Goal: Task Accomplishment & Management: Use online tool/utility

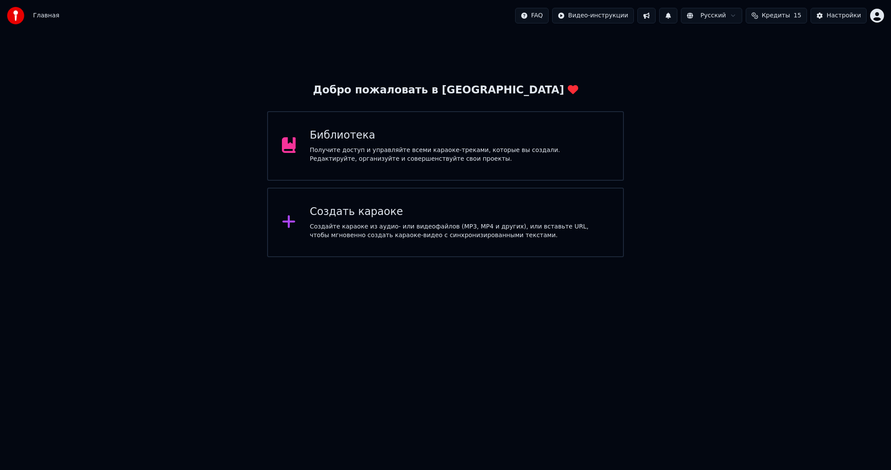
click at [330, 235] on div "Создайте караоке из аудио- или видеофайлов (MP3, MP4 и других), или вставьте UR…" at bounding box center [459, 231] width 299 height 17
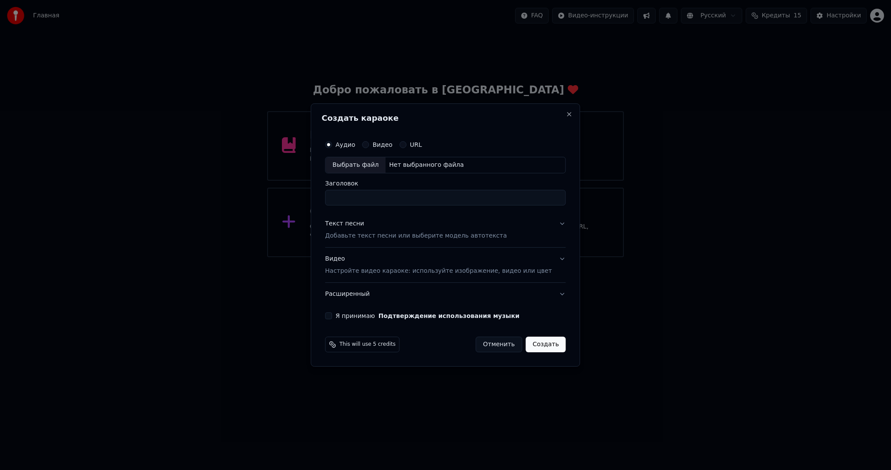
click at [370, 162] on div "Выбрать файл" at bounding box center [355, 165] width 60 height 16
drag, startPoint x: 445, startPoint y: 200, endPoint x: 543, endPoint y: 214, distance: 98.8
click at [522, 214] on div "**********" at bounding box center [444, 228] width 247 height 190
type input "**********"
click at [460, 234] on p "Добавьте текст песни или выберите модель автотекста" at bounding box center [416, 236] width 182 height 9
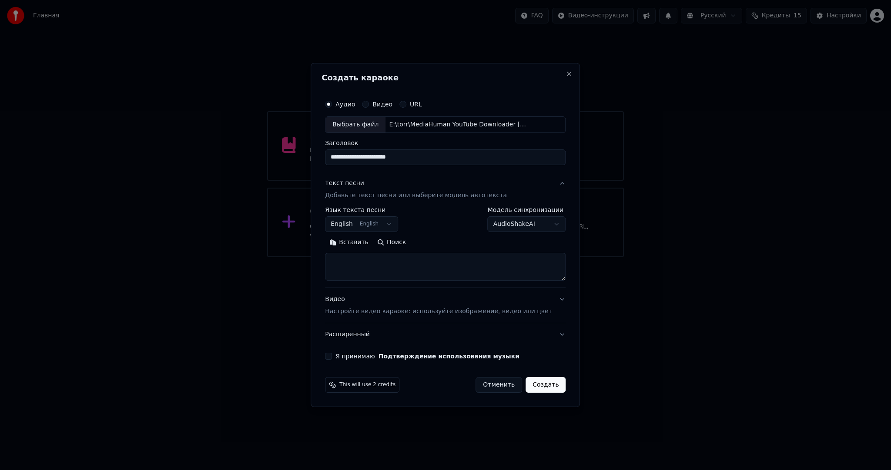
click at [396, 225] on body "**********" at bounding box center [445, 128] width 891 height 257
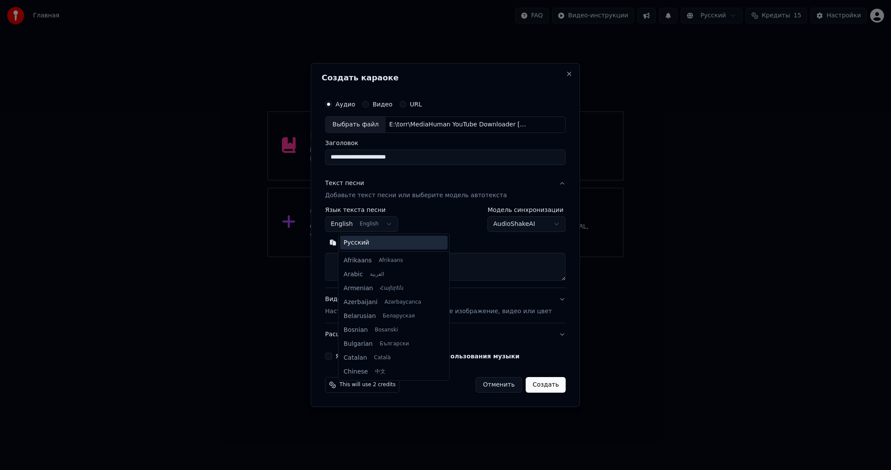
scroll to position [70, 0]
select select "**"
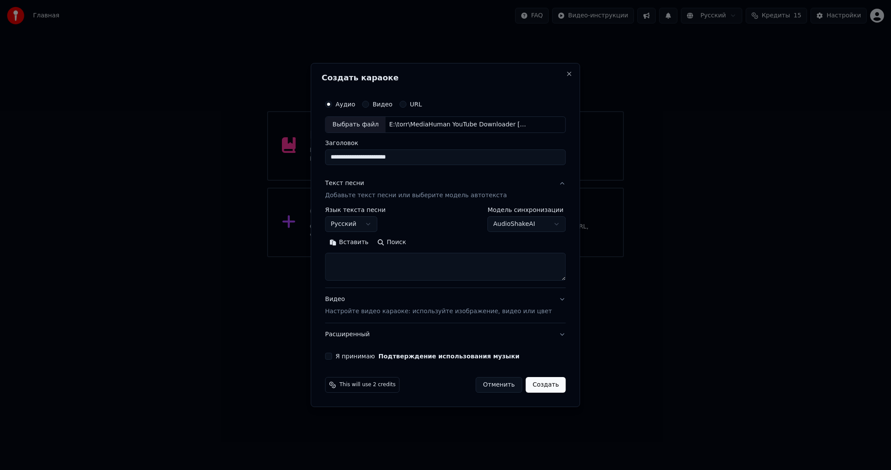
click at [503, 220] on body "**********" at bounding box center [445, 128] width 891 height 257
select select "**********"
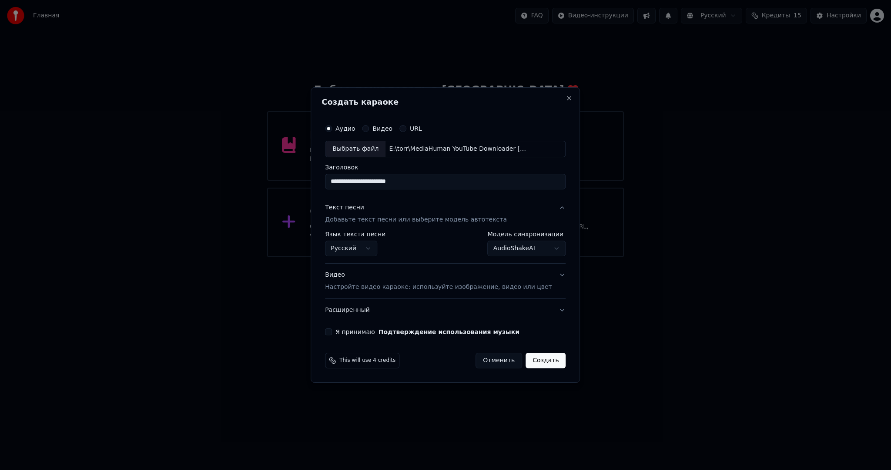
click at [332, 332] on button "Я принимаю Подтверждение использования музыки" at bounding box center [328, 332] width 7 height 7
click at [544, 362] on button "Создать" at bounding box center [545, 361] width 40 height 16
select select "**"
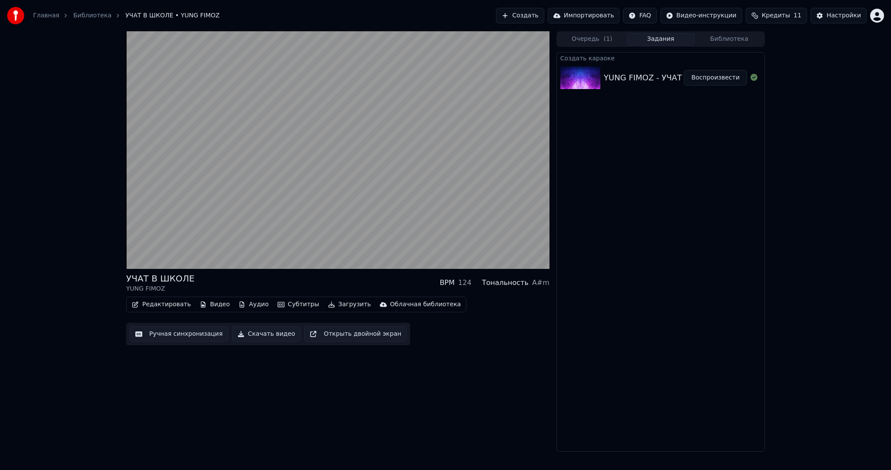
click at [252, 159] on video at bounding box center [337, 150] width 423 height 238
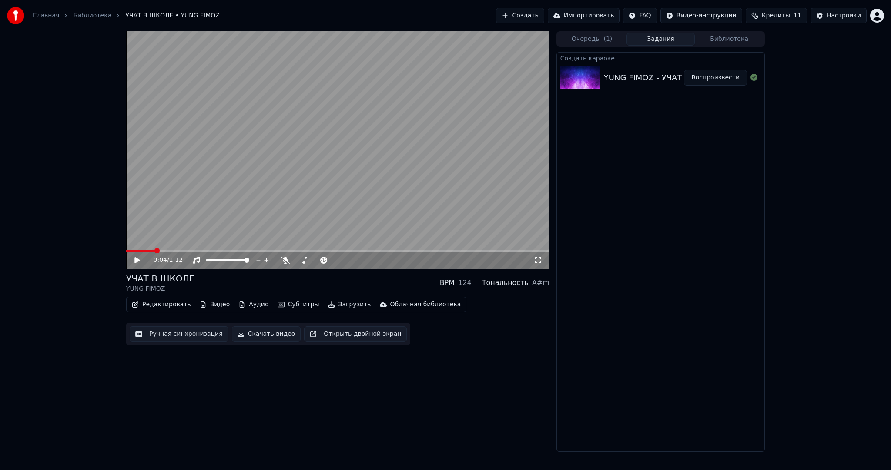
click at [284, 301] on button "Субтитры" at bounding box center [298, 305] width 49 height 12
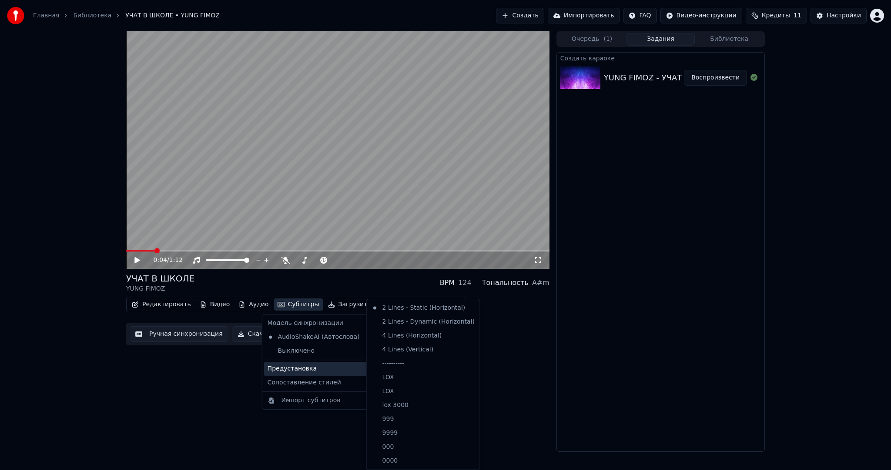
click at [311, 367] on div "Предустановка" at bounding box center [320, 369] width 112 height 14
drag, startPoint x: 405, startPoint y: 361, endPoint x: 365, endPoint y: 357, distance: 40.3
click at [405, 361] on div "----------" at bounding box center [423, 364] width 110 height 14
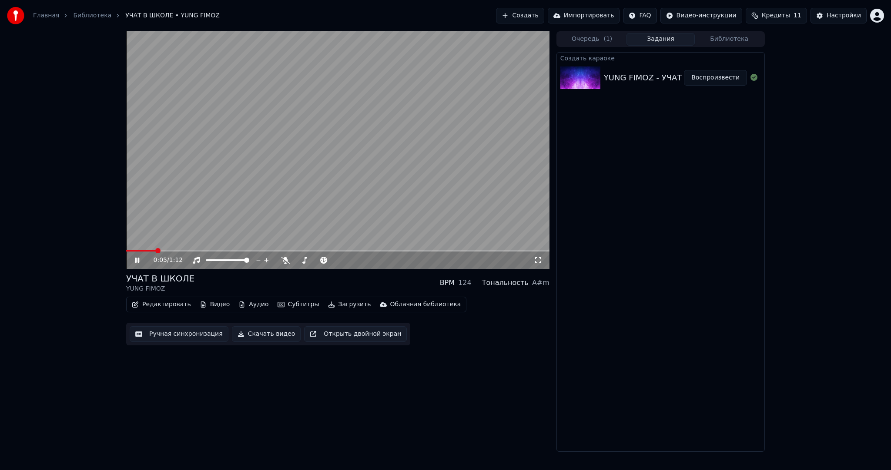
click at [188, 333] on button "Ручная синхронизация" at bounding box center [179, 335] width 99 height 16
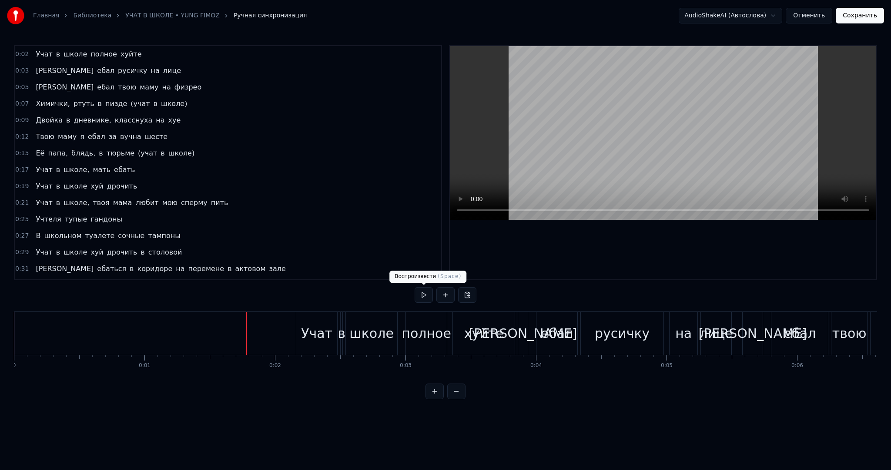
click at [431, 292] on button at bounding box center [423, 295] width 18 height 16
click at [429, 292] on button at bounding box center [423, 295] width 18 height 16
click at [442, 324] on div "полное" at bounding box center [426, 334] width 50 height 20
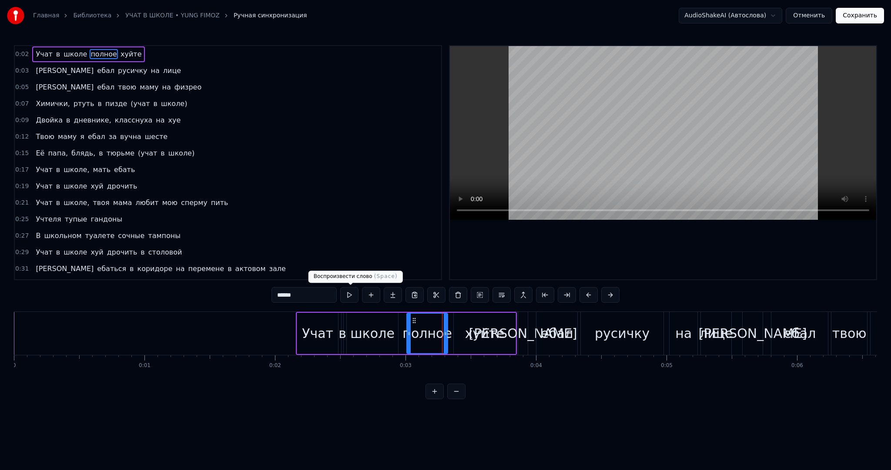
click at [319, 296] on input "******" at bounding box center [303, 295] width 65 height 16
type input "******"
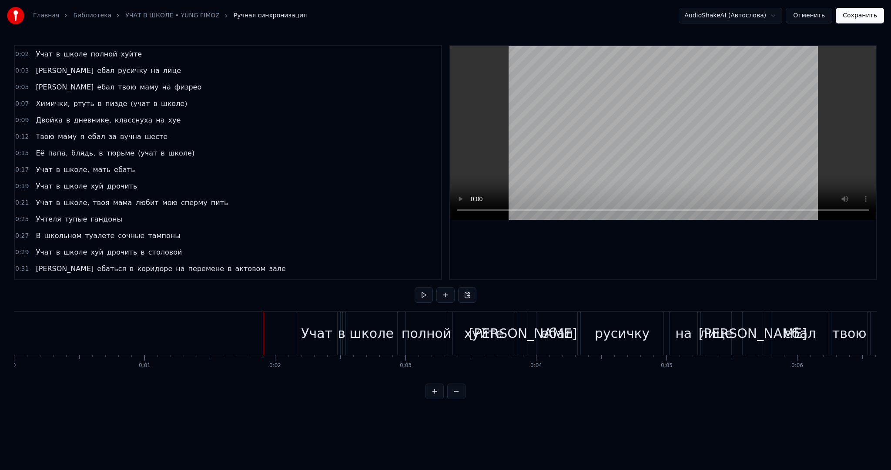
click at [424, 293] on button at bounding box center [423, 295] width 18 height 16
click at [684, 336] on div "на" at bounding box center [683, 334] width 17 height 20
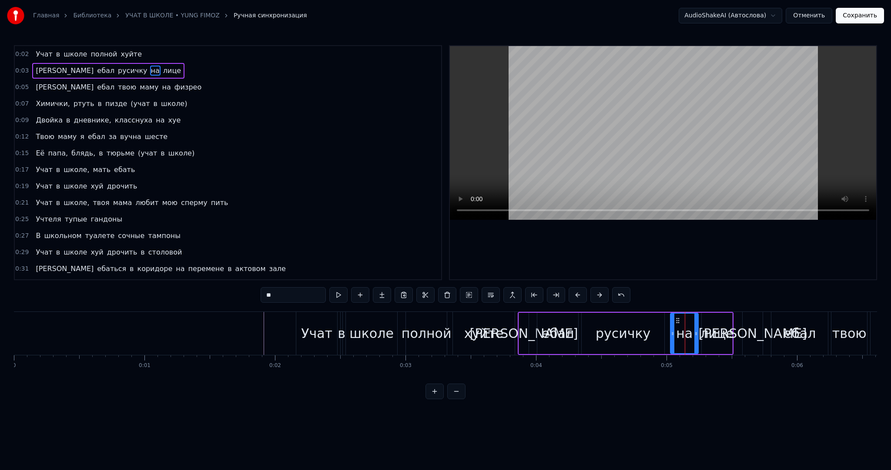
click at [709, 336] on div "лице" at bounding box center [717, 334] width 34 height 20
type input "****"
click at [343, 297] on button at bounding box center [338, 295] width 18 height 16
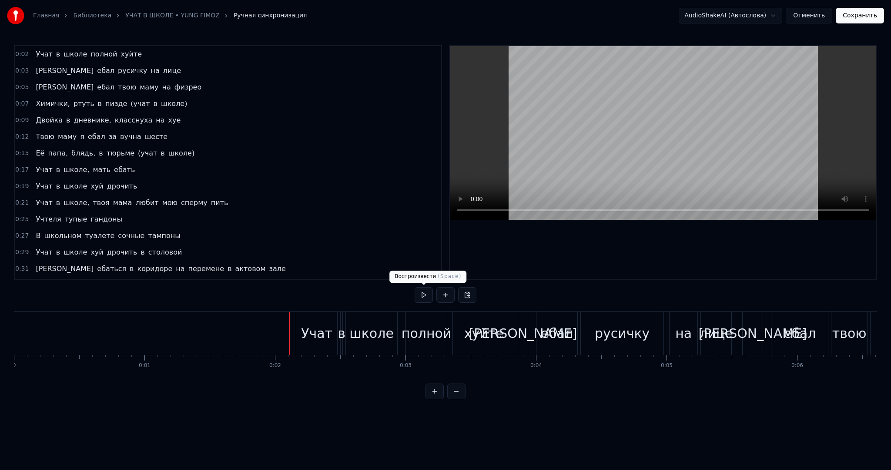
click at [419, 292] on button at bounding box center [423, 295] width 18 height 16
click at [718, 328] on div "лице" at bounding box center [716, 334] width 34 height 20
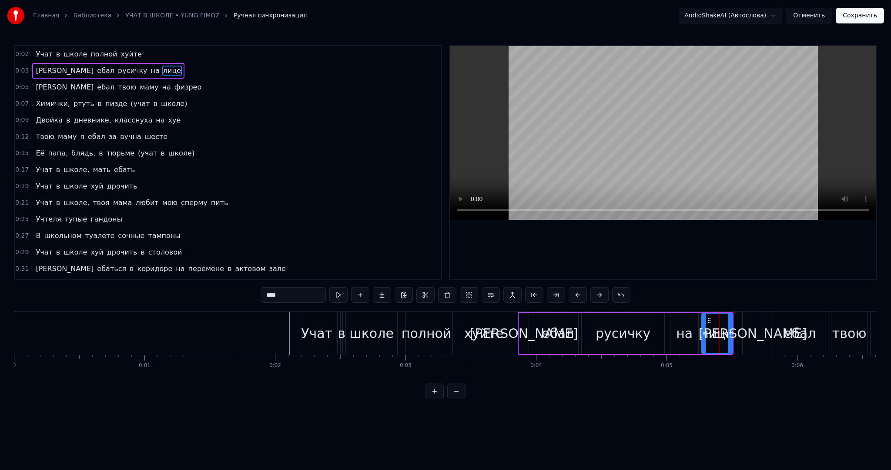
click at [297, 296] on input "****" at bounding box center [292, 295] width 65 height 16
click at [337, 295] on button at bounding box center [338, 295] width 18 height 16
click at [699, 334] on icon at bounding box center [700, 333] width 3 height 7
click at [338, 294] on button at bounding box center [338, 295] width 18 height 16
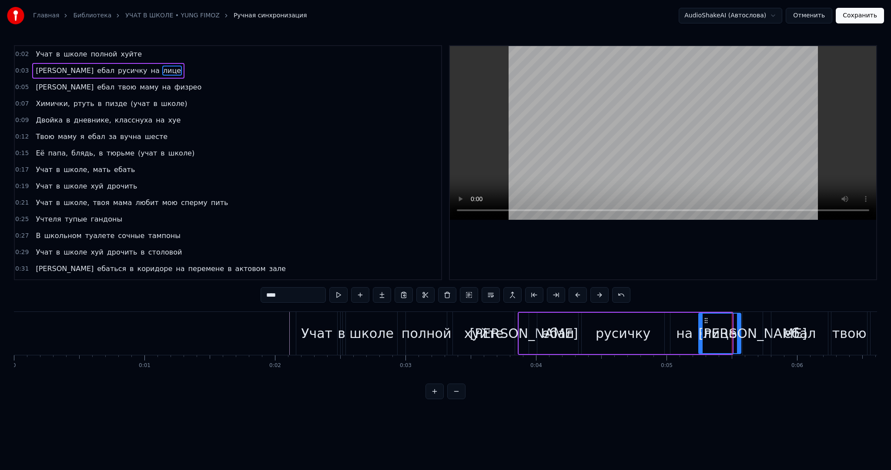
drag, startPoint x: 729, startPoint y: 328, endPoint x: 739, endPoint y: 327, distance: 10.1
click at [739, 327] on div at bounding box center [738, 334] width 3 height 40
click at [340, 291] on button at bounding box center [338, 295] width 18 height 16
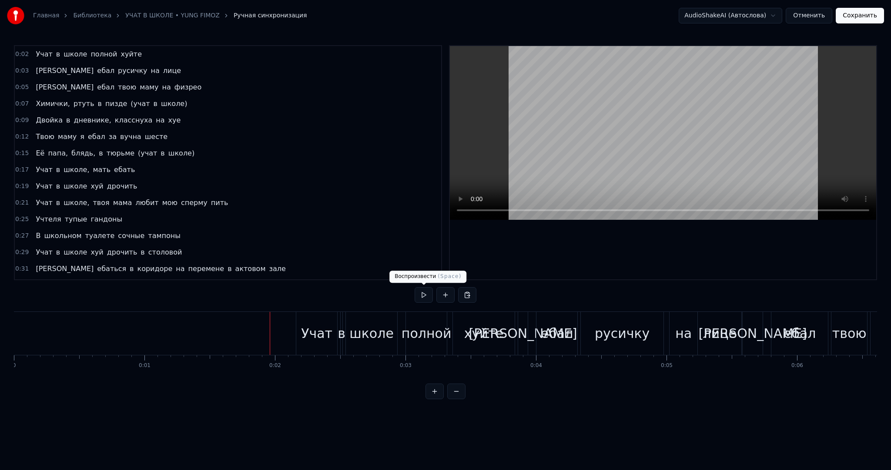
click at [424, 293] on button at bounding box center [423, 295] width 18 height 16
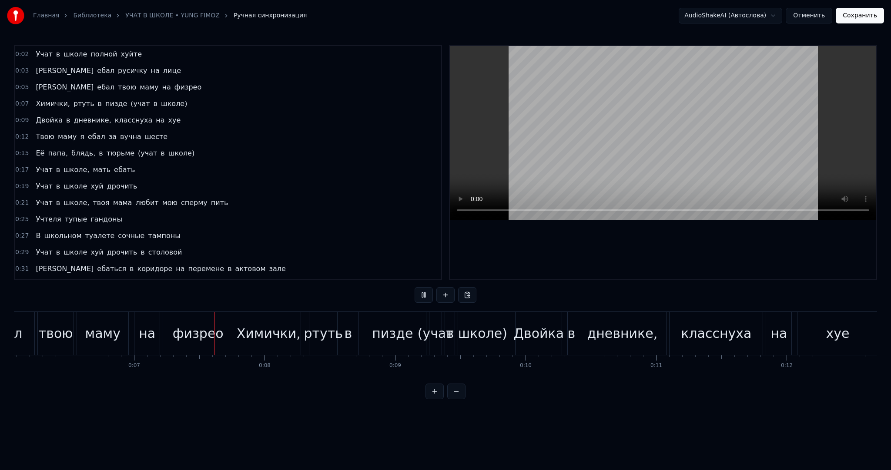
click at [424, 293] on button at bounding box center [423, 295] width 18 height 16
click at [212, 337] on div "физрео" at bounding box center [198, 334] width 51 height 20
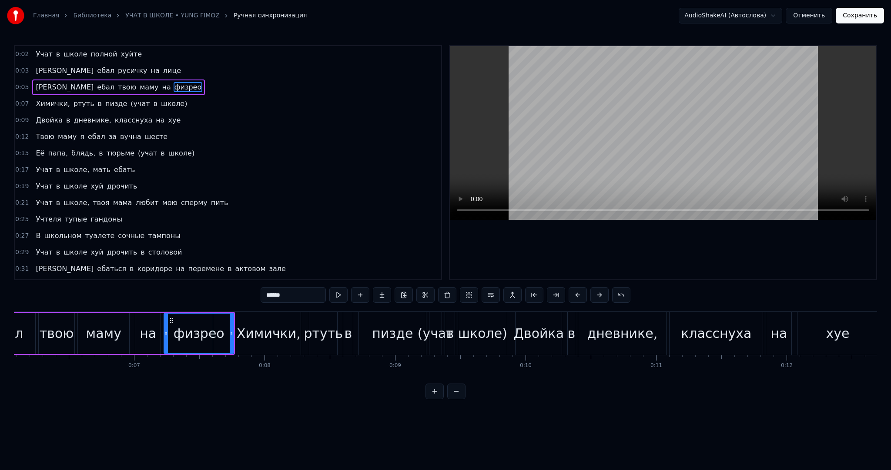
click at [302, 296] on input "******" at bounding box center [292, 295] width 65 height 16
click at [228, 321] on div at bounding box center [229, 334] width 3 height 40
type input "*****"
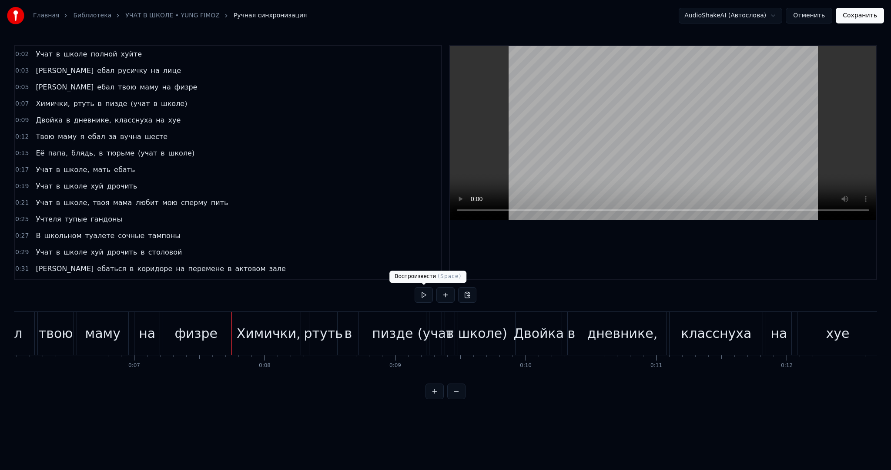
click at [425, 295] on button at bounding box center [423, 295] width 18 height 16
click at [425, 294] on button at bounding box center [423, 295] width 18 height 16
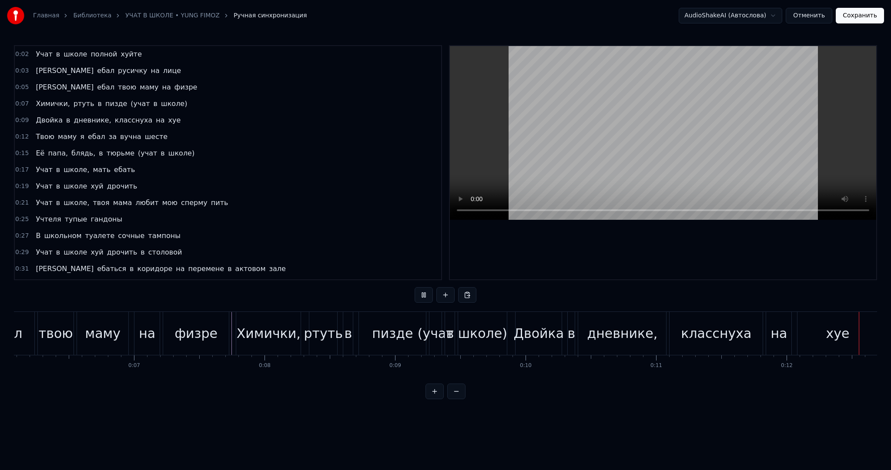
scroll to position [0, 1598]
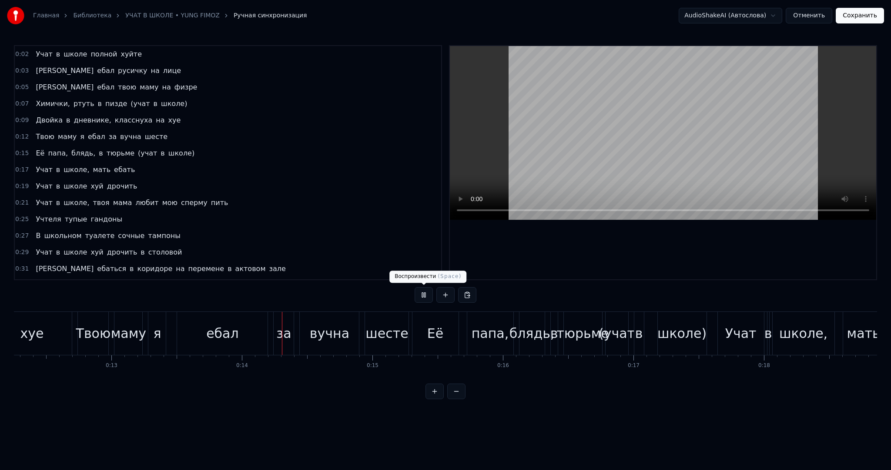
click at [426, 291] on button at bounding box center [423, 295] width 18 height 16
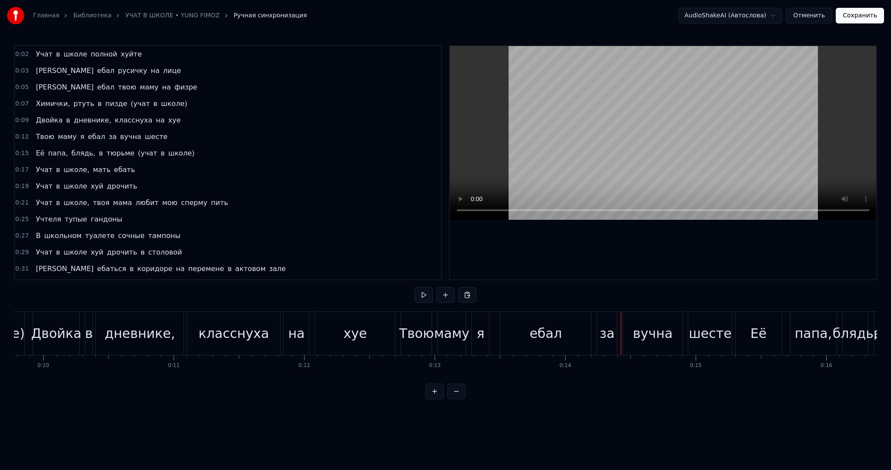
scroll to position [0, 1241]
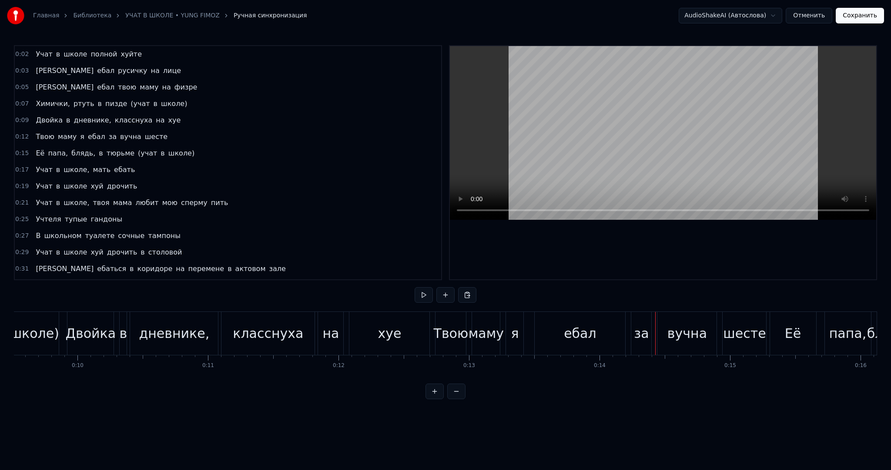
click at [222, 333] on div "класснуха" at bounding box center [267, 333] width 93 height 43
click at [417, 296] on button at bounding box center [423, 295] width 18 height 16
click at [423, 294] on button at bounding box center [423, 295] width 18 height 16
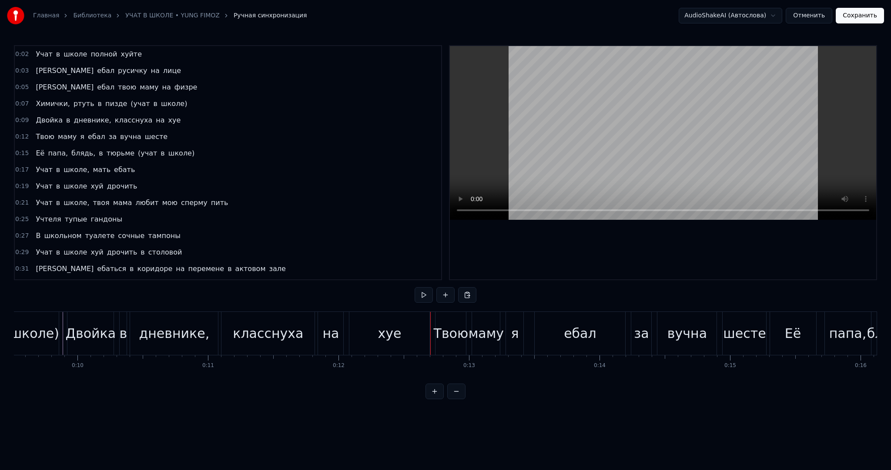
click at [423, 294] on button at bounding box center [423, 295] width 18 height 16
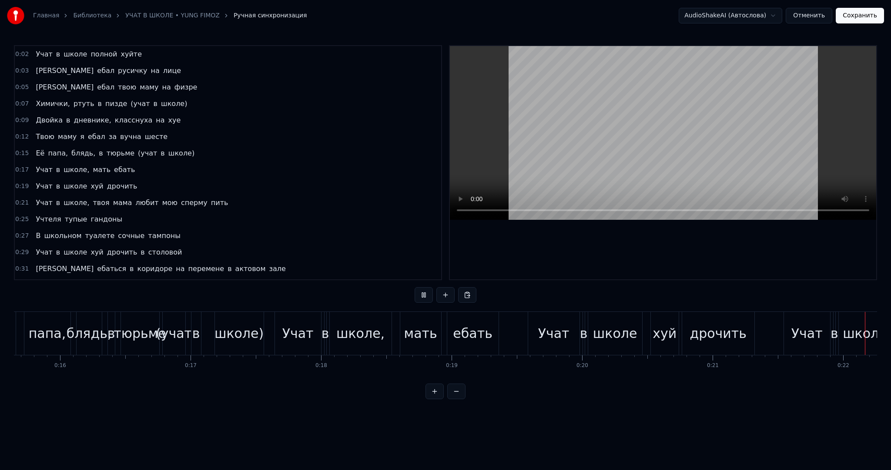
scroll to position [0, 2838]
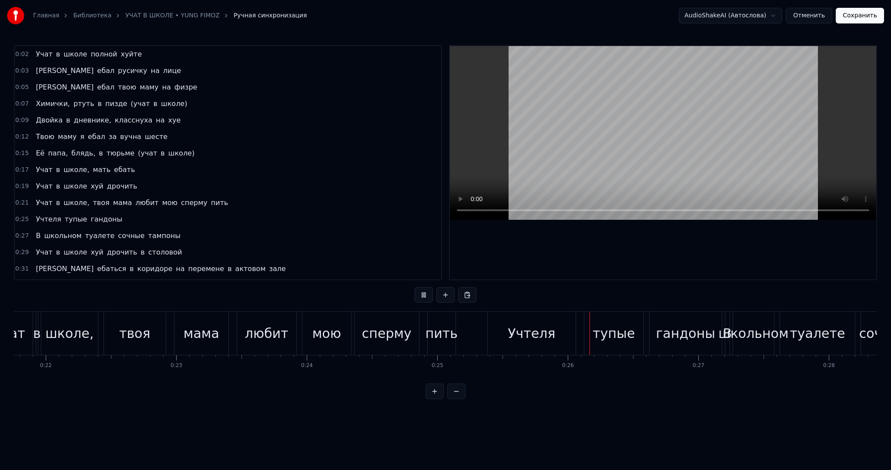
click at [423, 294] on button at bounding box center [423, 295] width 18 height 16
click at [517, 334] on div "Учтеля" at bounding box center [530, 334] width 47 height 20
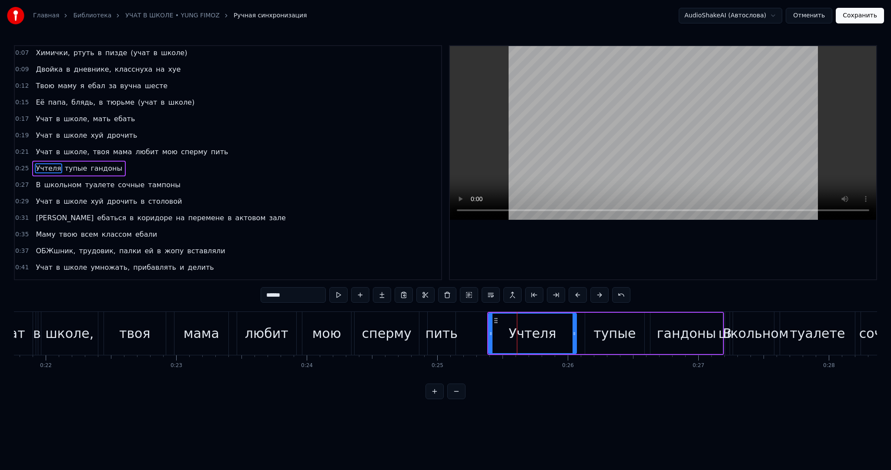
drag, startPoint x: 300, startPoint y: 297, endPoint x: 223, endPoint y: 287, distance: 77.6
click at [225, 287] on div "0:02 Учат в школе полной хуйте 0:03 Я ебал русичку на лице 0:05 Я ебал твою мам…" at bounding box center [445, 222] width 863 height 354
type input "*"
type input "*******"
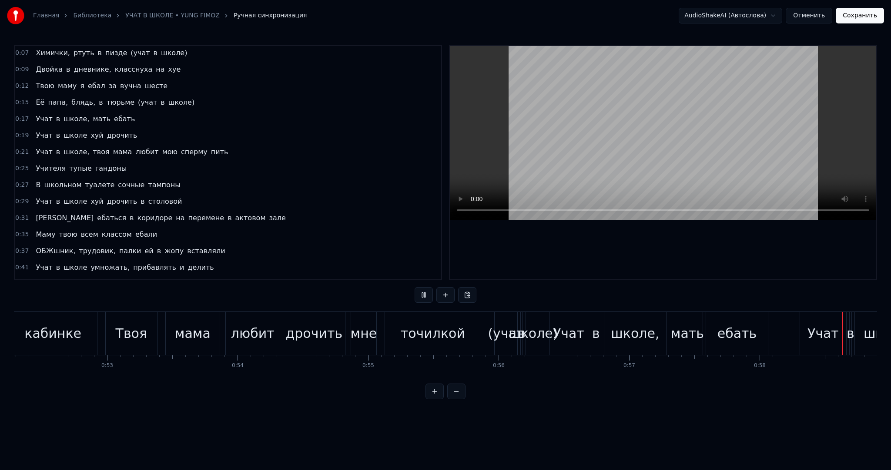
scroll to position [0, 7618]
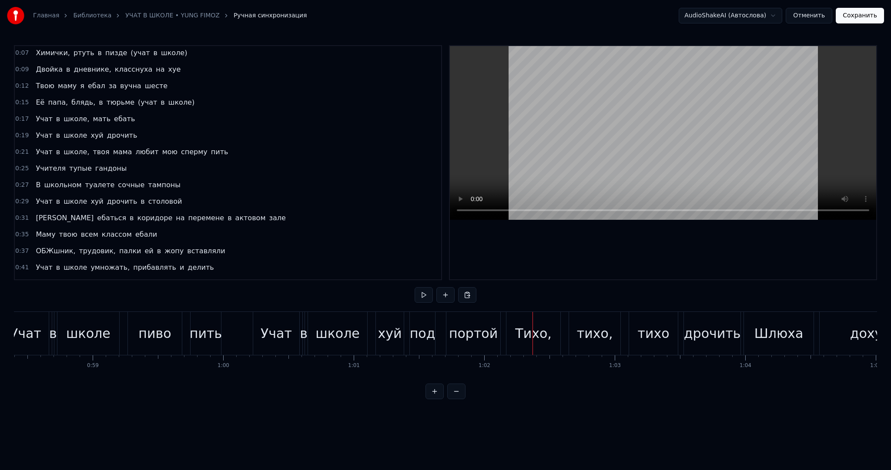
click at [470, 331] on div "портой" at bounding box center [473, 334] width 49 height 20
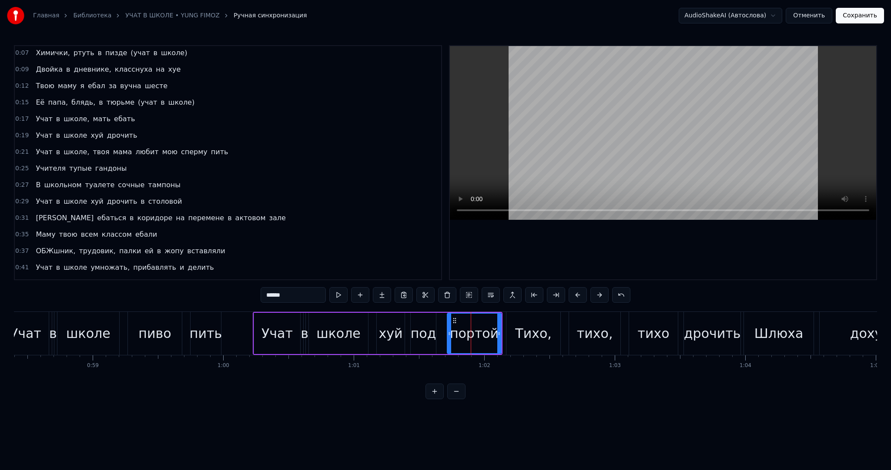
scroll to position [198, 0]
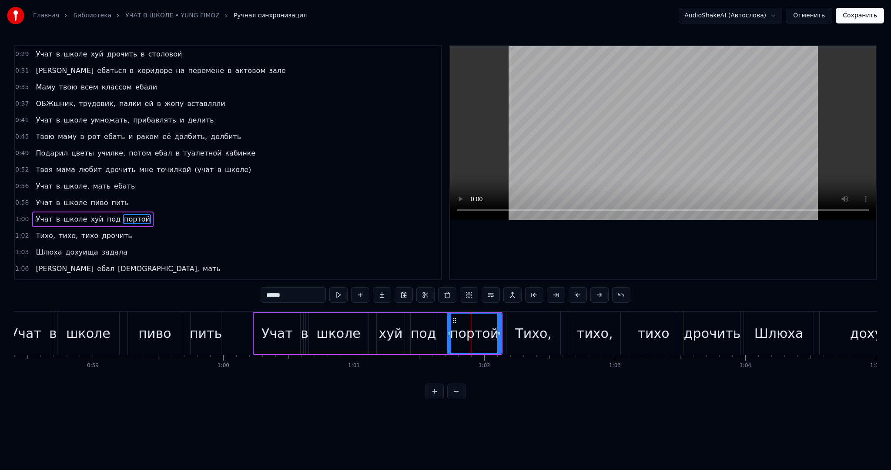
click at [214, 294] on div "0:02 Учат в школе полной хуйте 0:03 Я ебал русичку на лице 0:05 Я ебал твою мам…" at bounding box center [445, 222] width 863 height 354
click at [303, 289] on input "******" at bounding box center [292, 295] width 65 height 16
click at [292, 295] on input "******" at bounding box center [292, 295] width 65 height 16
drag, startPoint x: 293, startPoint y: 295, endPoint x: 237, endPoint y: 292, distance: 55.8
click at [237, 292] on div "0:02 Учат в школе полной хуйте 0:03 Я ебал русичку на лице 0:05 Я ебал твою мам…" at bounding box center [445, 222] width 863 height 354
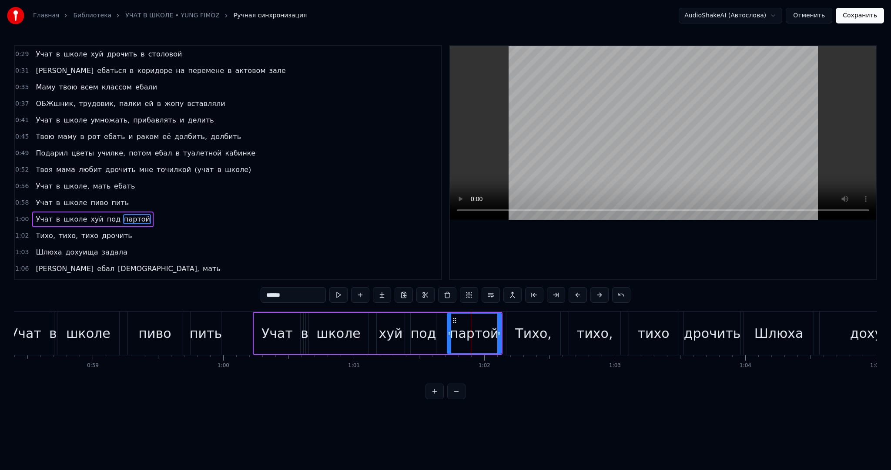
type input "******"
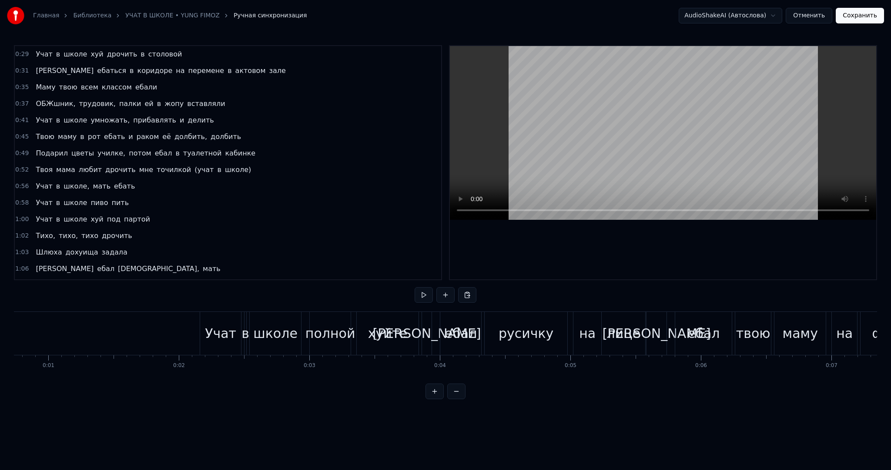
scroll to position [0, 0]
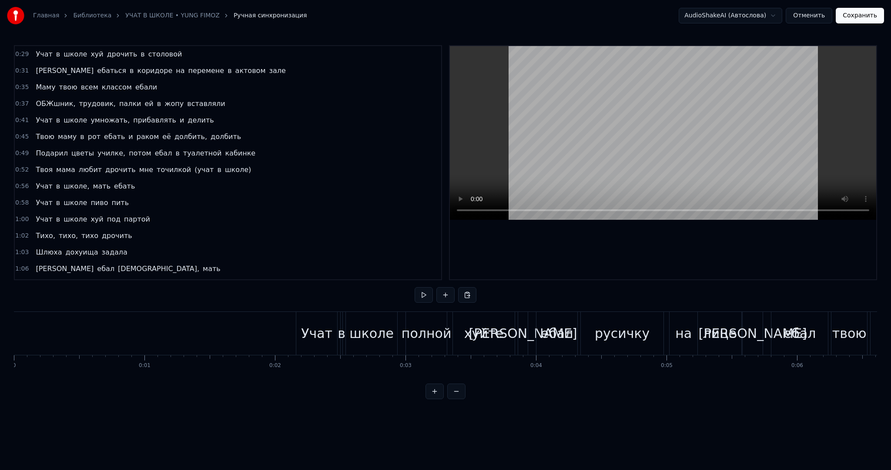
click at [490, 327] on div "хуйте" at bounding box center [484, 334] width 40 height 20
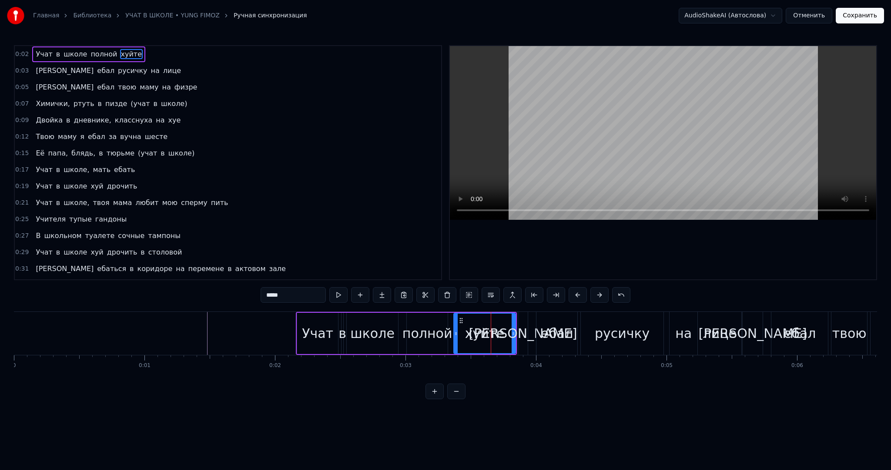
drag, startPoint x: 294, startPoint y: 294, endPoint x: 277, endPoint y: 294, distance: 16.5
click at [273, 296] on input "*****" at bounding box center [292, 295] width 65 height 16
type input "*****"
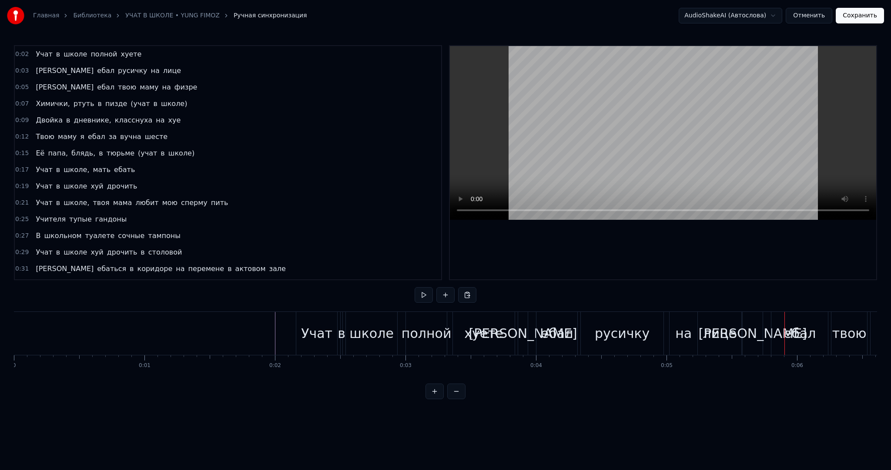
click at [711, 339] on div "лице" at bounding box center [719, 334] width 34 height 20
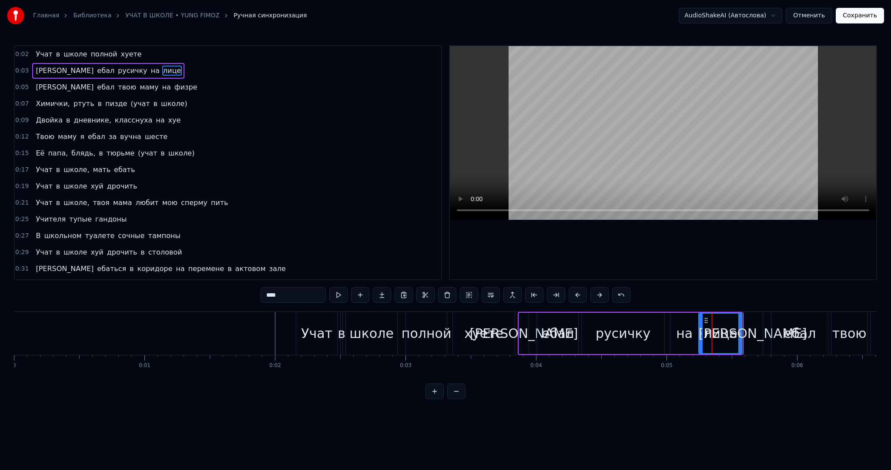
drag, startPoint x: 285, startPoint y: 292, endPoint x: 227, endPoint y: 288, distance: 58.4
click at [227, 288] on div "0:02 Учат в школе полной хуете 0:03 Я ебал русичку на лице 0:05 Я ебал твою мам…" at bounding box center [445, 222] width 863 height 354
click at [515, 330] on div "Учат в школе полной хуете" at bounding box center [406, 333] width 221 height 43
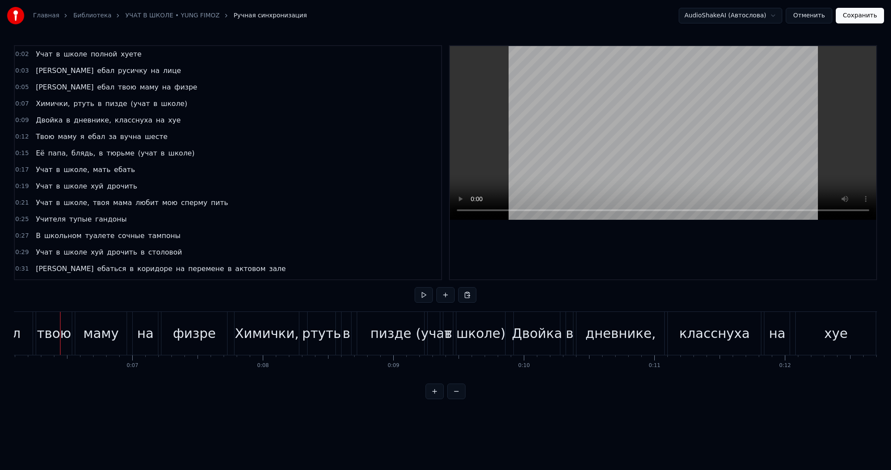
click at [270, 329] on div "Химички," at bounding box center [267, 334] width 64 height 20
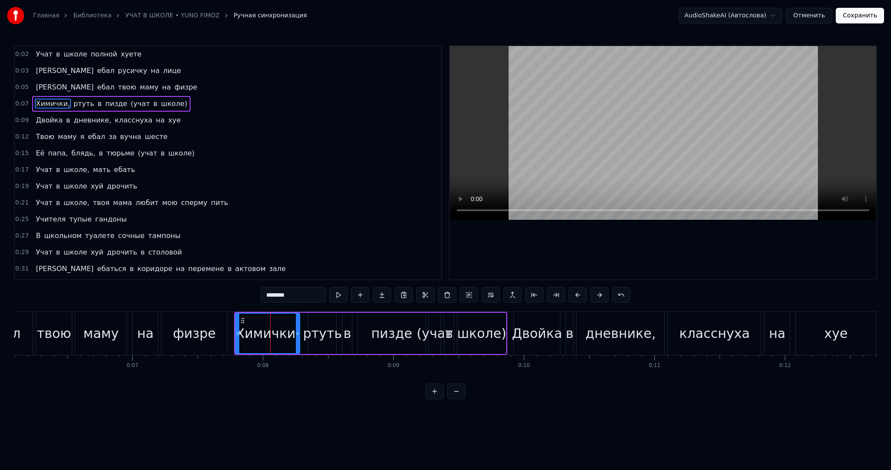
click at [96, 69] on span "ебал" at bounding box center [105, 71] width 19 height 10
type input "****"
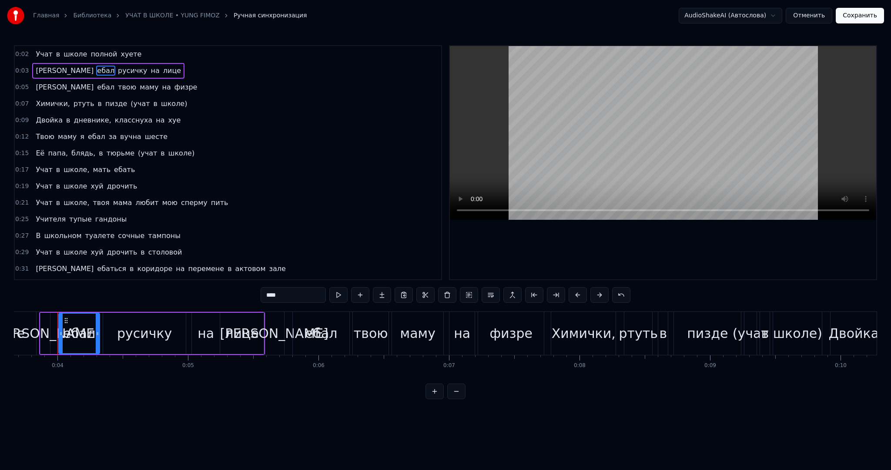
click at [37, 68] on div "Я ебал русичку на лице" at bounding box center [108, 71] width 152 height 16
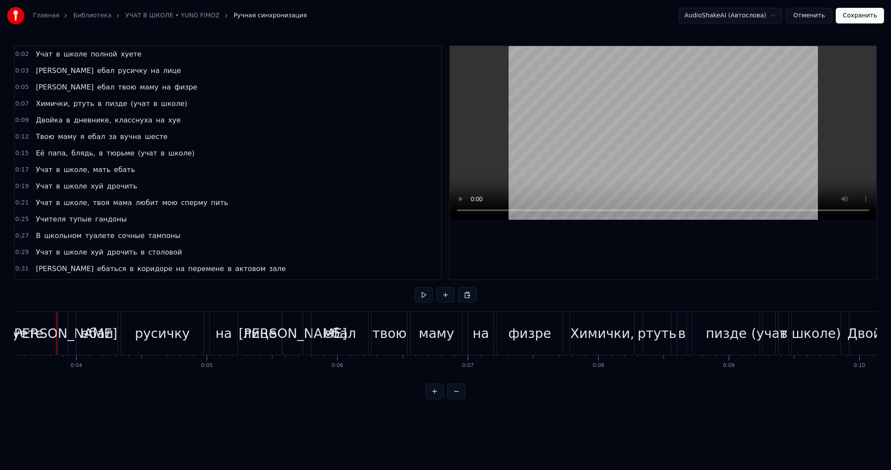
scroll to position [0, 458]
click at [271, 343] on div "лице" at bounding box center [261, 334] width 34 height 20
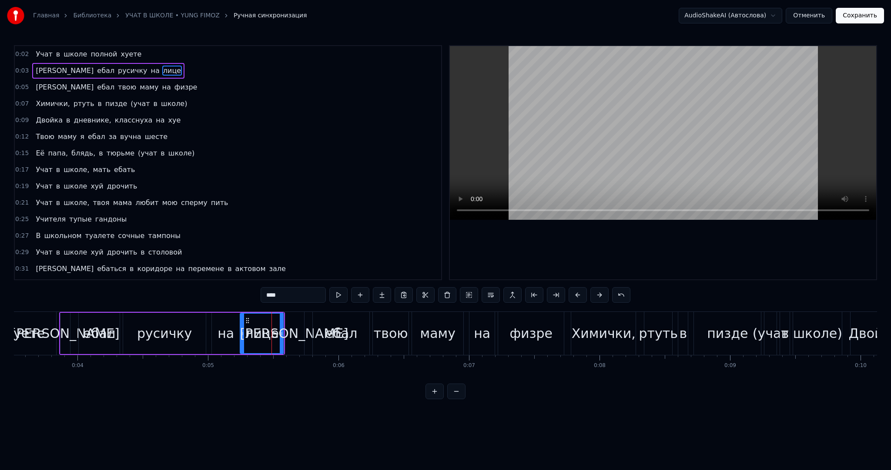
drag, startPoint x: 284, startPoint y: 297, endPoint x: 259, endPoint y: 294, distance: 24.6
click at [259, 294] on div "0:02 Учат в школе полной хуете 0:03 Я ебал русичку на лице 0:05 Я ебал твою мам…" at bounding box center [445, 222] width 863 height 354
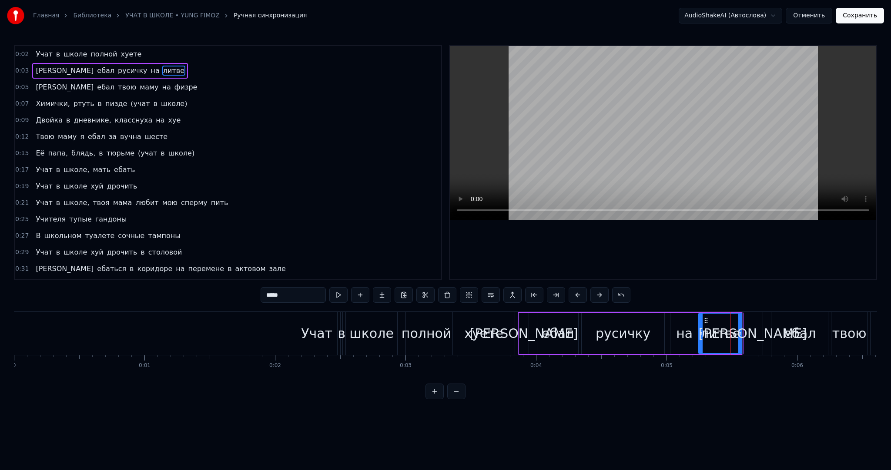
scroll to position [0, 15]
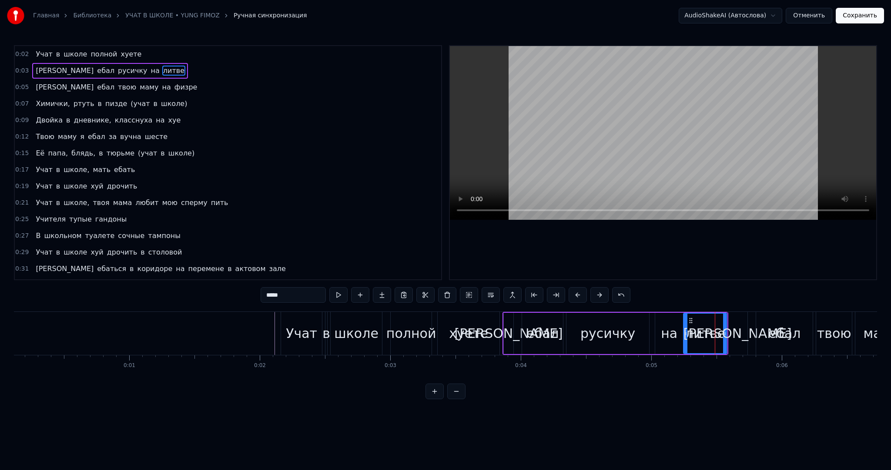
type input "*****"
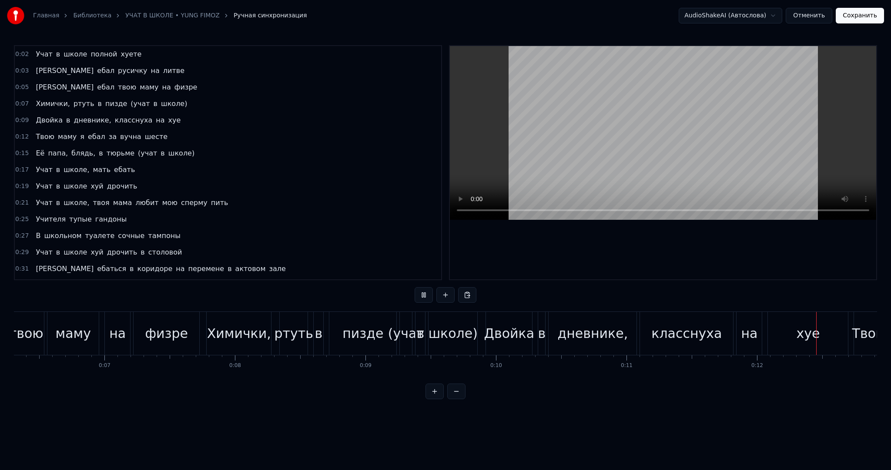
scroll to position [0, 1604]
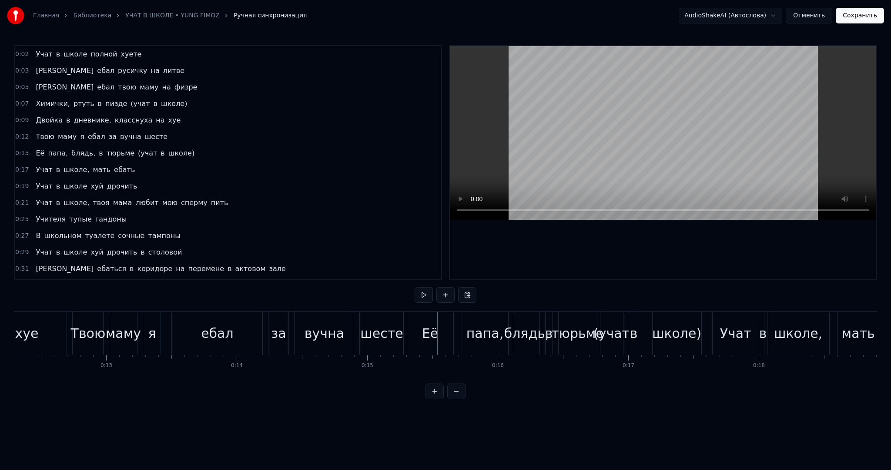
click at [258, 339] on div "ебал" at bounding box center [217, 333] width 90 height 43
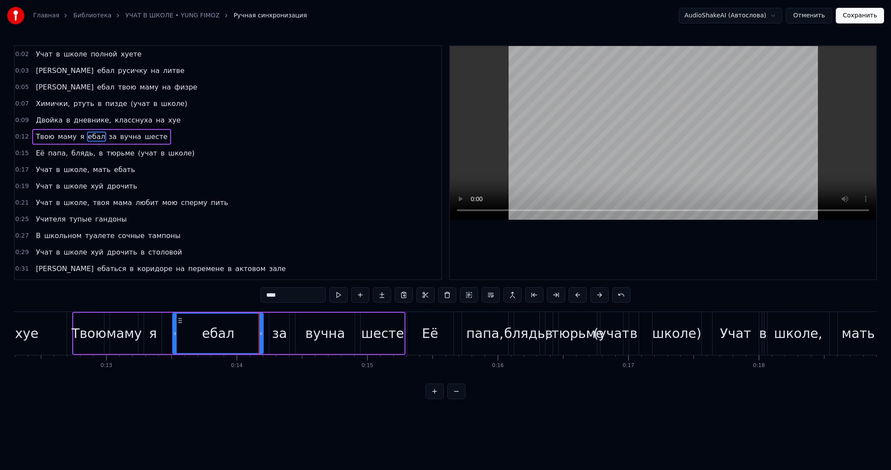
click at [264, 339] on div "Твою маму я ебал за вучна шесте" at bounding box center [238, 333] width 333 height 43
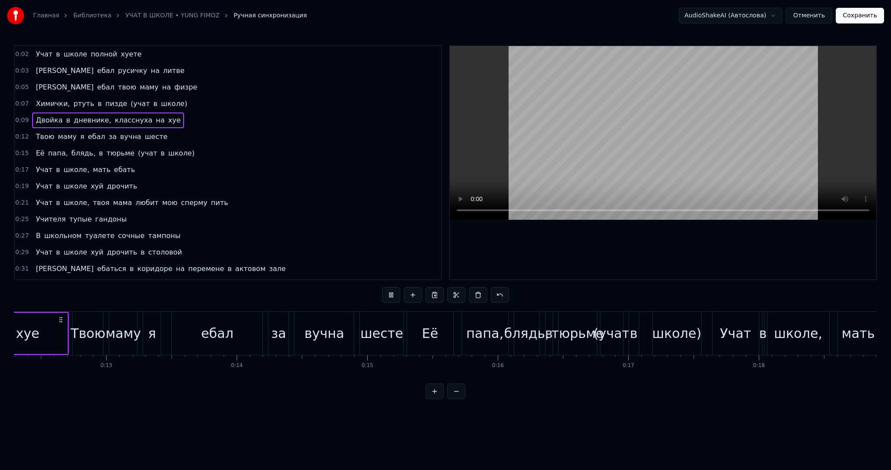
scroll to position [0, 1251]
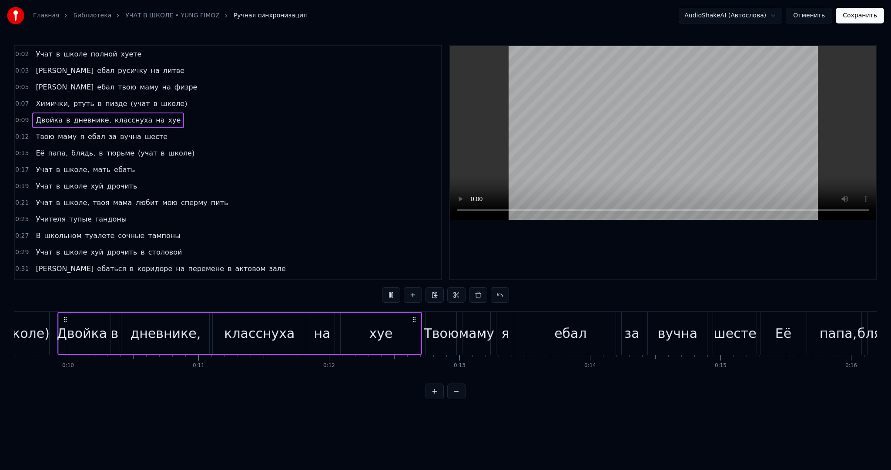
click at [421, 339] on div "Двойка в дневнике, класснуха на хуе" at bounding box center [239, 333] width 364 height 43
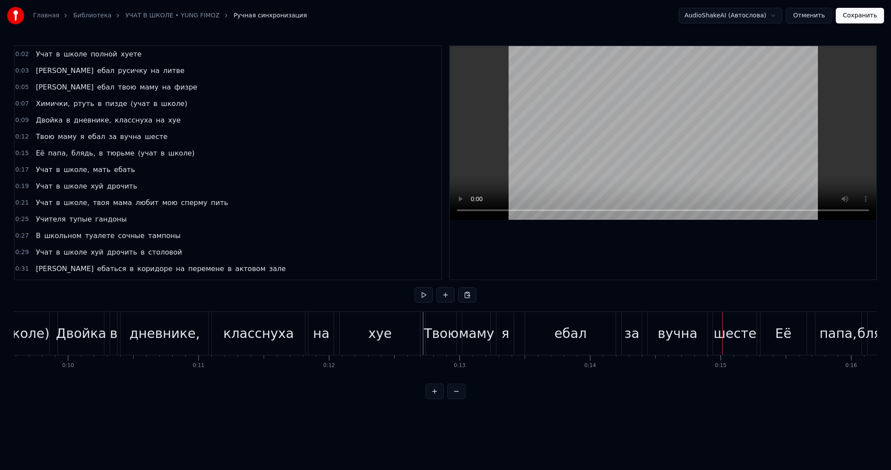
click at [664, 338] on div "вучна" at bounding box center [677, 334] width 40 height 20
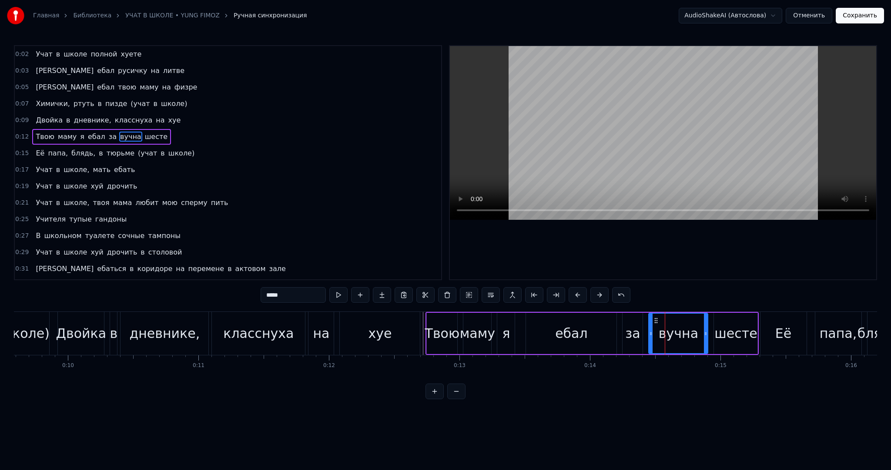
click at [632, 327] on div "за" at bounding box center [632, 334] width 15 height 20
click at [661, 325] on div "вучна" at bounding box center [678, 334] width 40 height 20
drag, startPoint x: 289, startPoint y: 290, endPoint x: 216, endPoint y: 285, distance: 73.2
click at [223, 287] on div "0:02 Учат в школе полной хуете 0:03 Я ебал русичку на литве 0:05 Я ебал твою ма…" at bounding box center [445, 222] width 863 height 354
paste input "text"
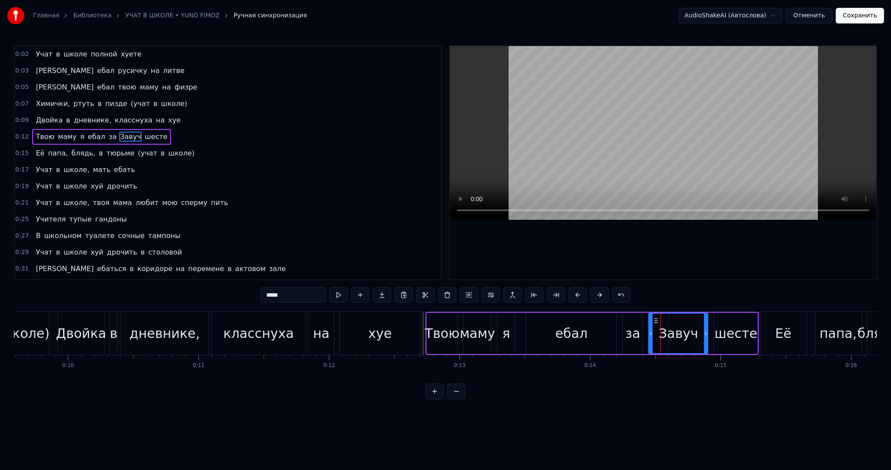
click at [627, 325] on div "за" at bounding box center [632, 334] width 15 height 20
drag, startPoint x: 649, startPoint y: 325, endPoint x: 618, endPoint y: 327, distance: 30.9
click at [619, 327] on div at bounding box center [620, 334] width 3 height 40
click at [271, 296] on input "*****" at bounding box center [292, 295] width 65 height 16
type input "*****"
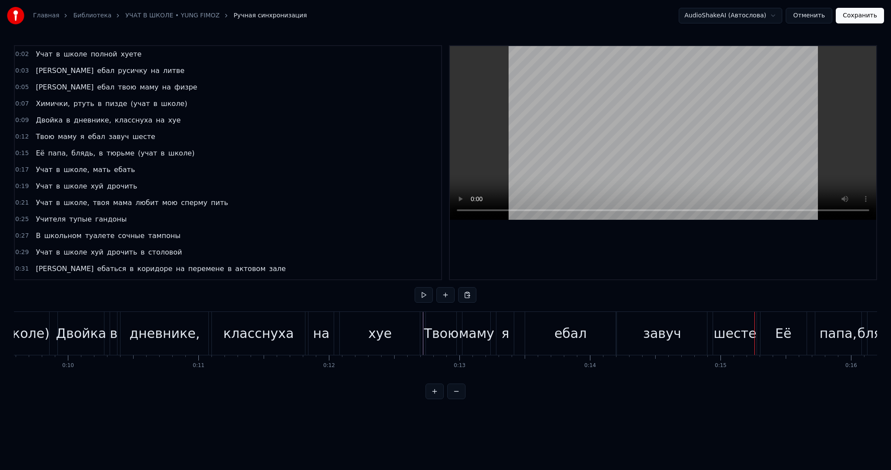
click at [664, 328] on div "завуч" at bounding box center [662, 334] width 38 height 20
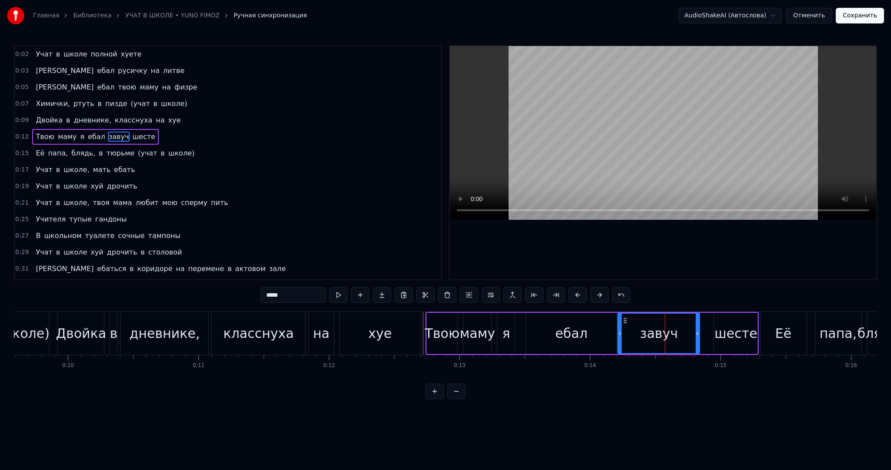
drag, startPoint x: 704, startPoint y: 333, endPoint x: 673, endPoint y: 328, distance: 31.3
click at [695, 331] on icon at bounding box center [696, 333] width 3 height 7
click at [304, 297] on input "*****" at bounding box center [292, 295] width 65 height 16
drag, startPoint x: 689, startPoint y: 334, endPoint x: 707, endPoint y: 333, distance: 18.7
click at [707, 333] on icon at bounding box center [706, 333] width 3 height 7
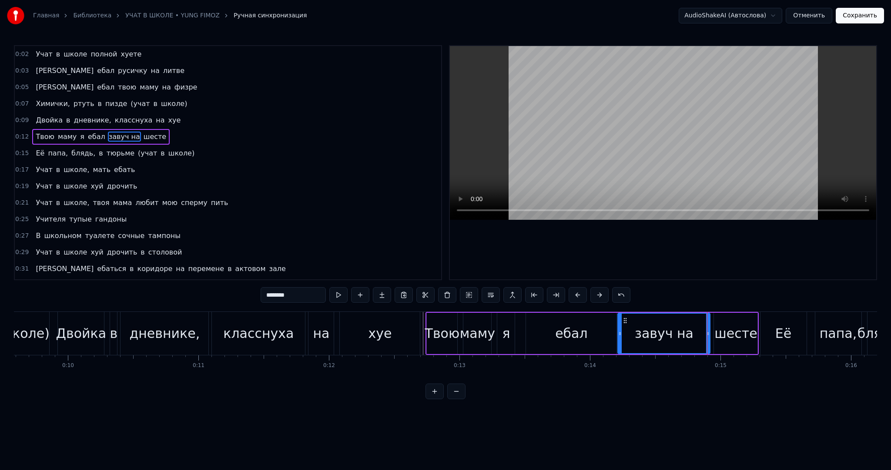
type input "********"
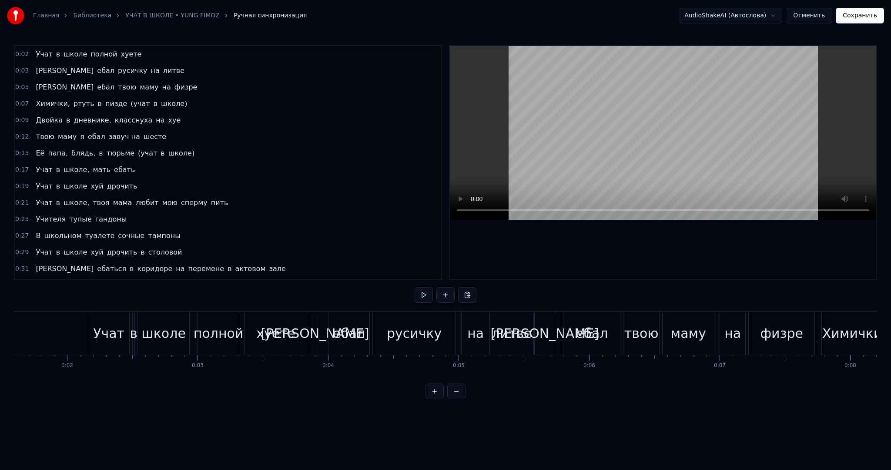
scroll to position [0, 0]
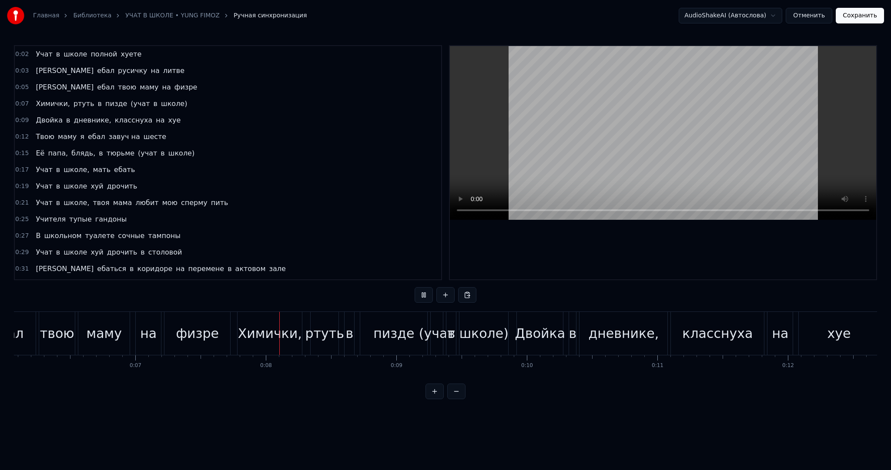
click at [575, 144] on video at bounding box center [663, 133] width 426 height 174
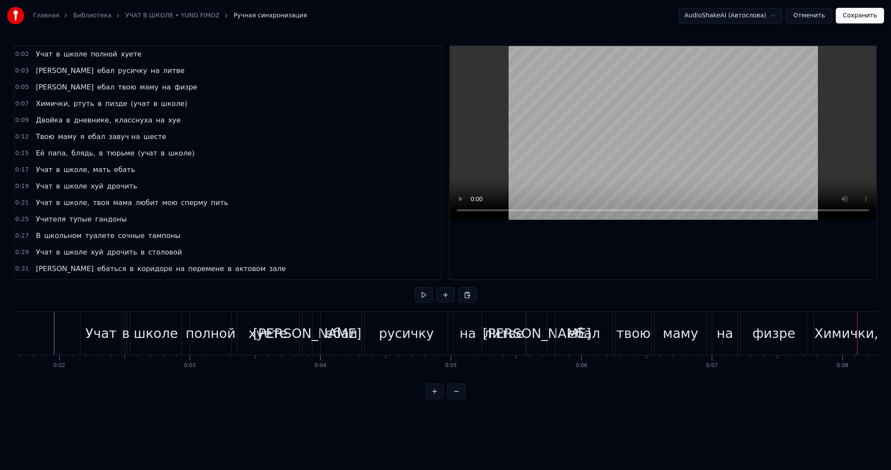
scroll to position [0, 154]
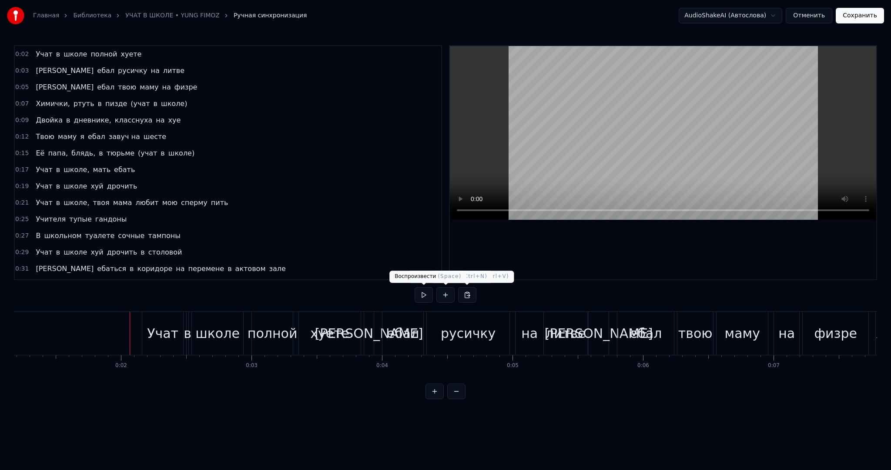
click at [425, 296] on button at bounding box center [423, 295] width 18 height 16
click at [426, 303] on div at bounding box center [445, 295] width 62 height 17
click at [427, 300] on button at bounding box center [423, 295] width 18 height 16
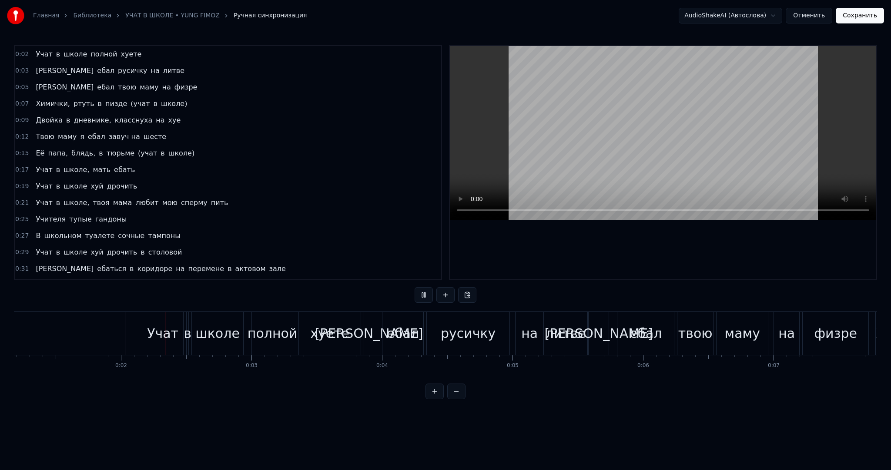
click at [427, 300] on button at bounding box center [423, 295] width 18 height 16
click at [564, 327] on div "литве" at bounding box center [565, 334] width 40 height 20
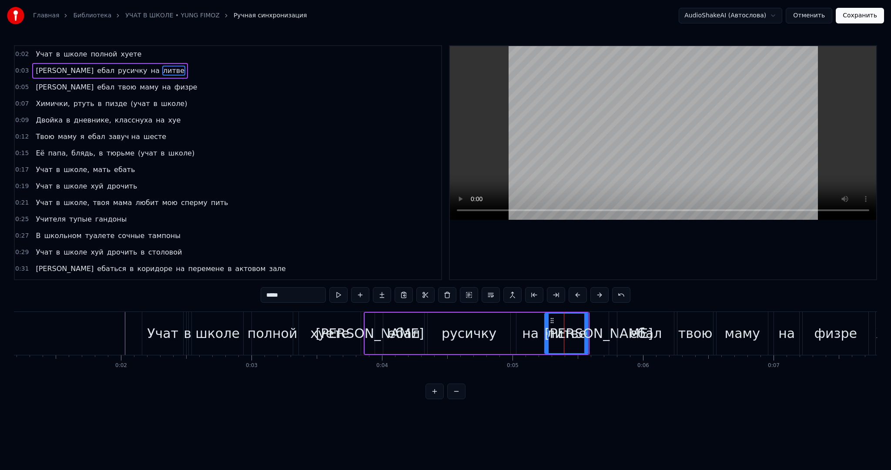
drag, startPoint x: 303, startPoint y: 295, endPoint x: 277, endPoint y: 297, distance: 26.1
click at [277, 297] on input "*****" at bounding box center [292, 295] width 65 height 16
click at [304, 292] on input "*****" at bounding box center [292, 295] width 65 height 16
type input "*****"
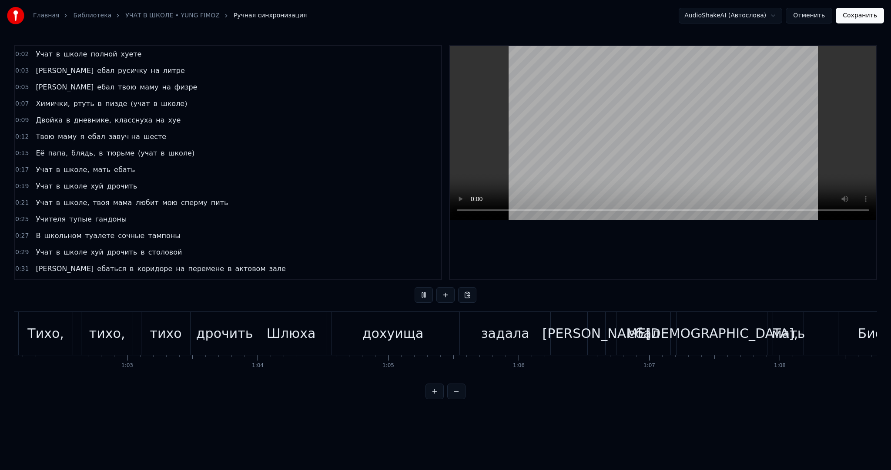
scroll to position [0, 8534]
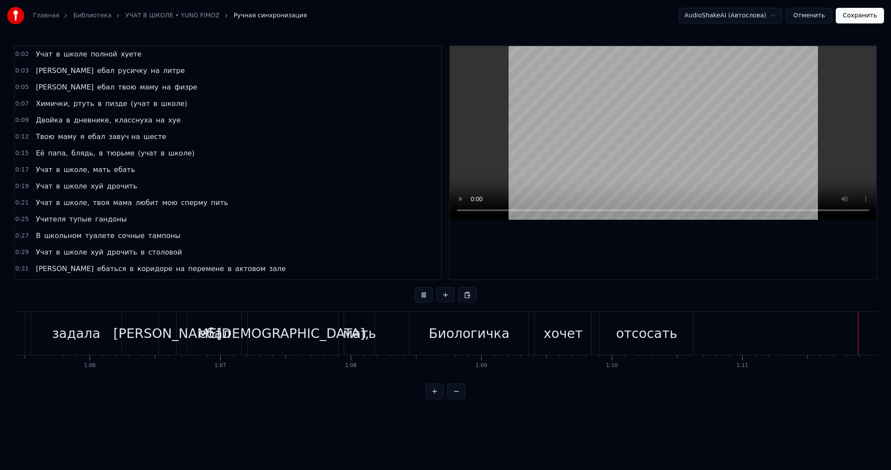
click at [602, 139] on video at bounding box center [663, 133] width 426 height 174
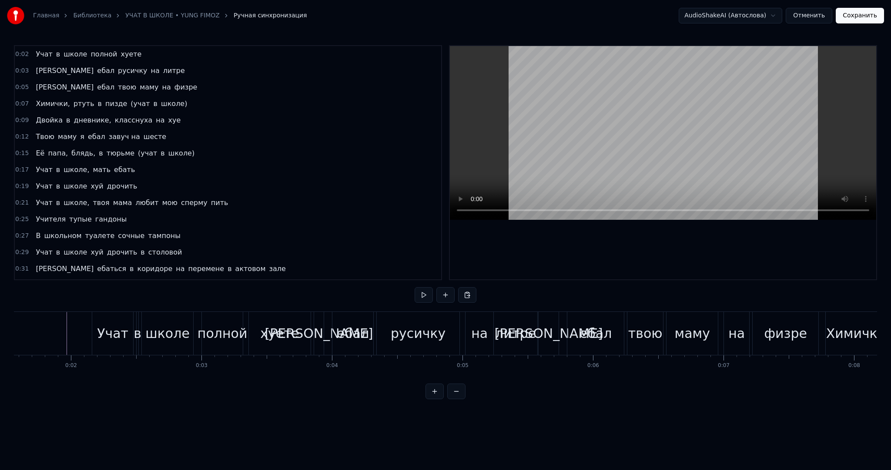
scroll to position [0, 177]
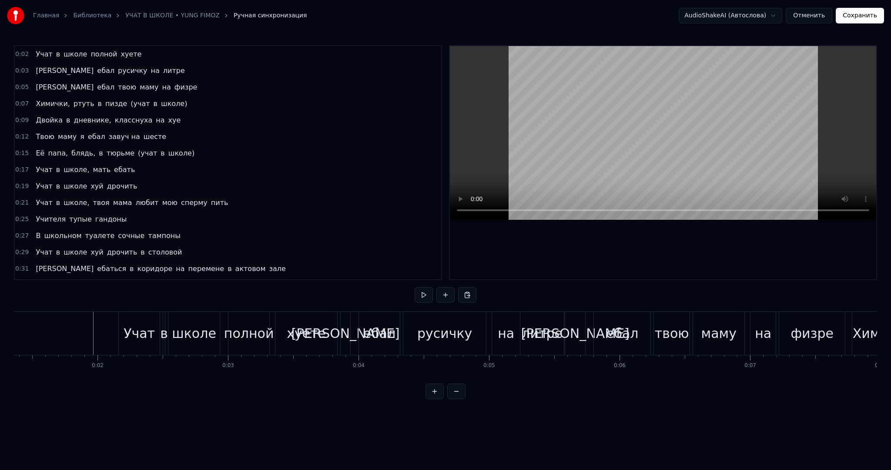
click at [423, 290] on button at bounding box center [423, 295] width 18 height 16
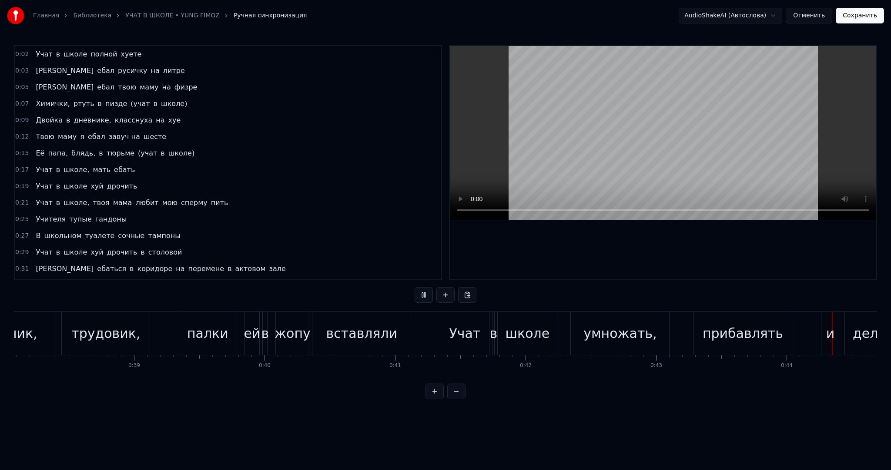
scroll to position [0, 5764]
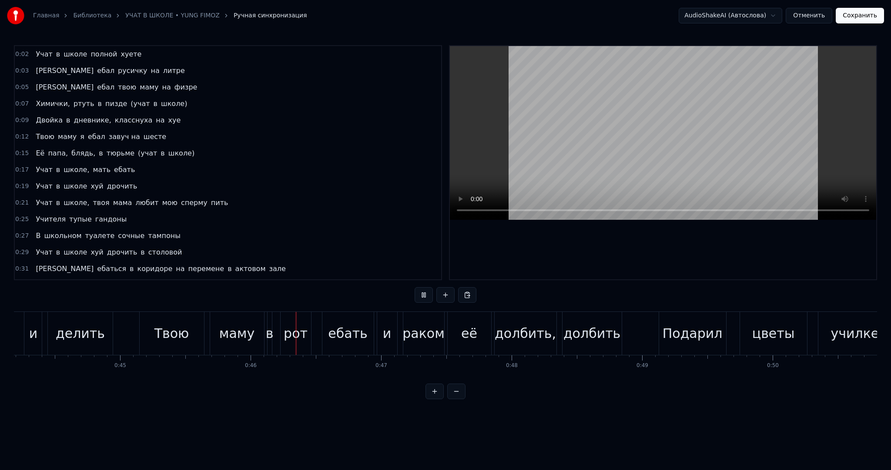
click at [851, 13] on button "Сохранить" at bounding box center [859, 16] width 48 height 16
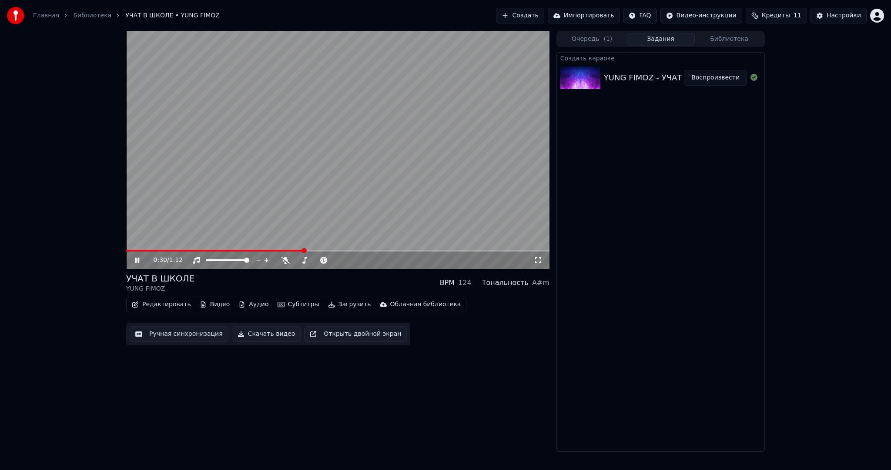
click at [384, 177] on video at bounding box center [337, 150] width 423 height 238
click at [338, 304] on button "Загрузить" at bounding box center [349, 305] width 50 height 12
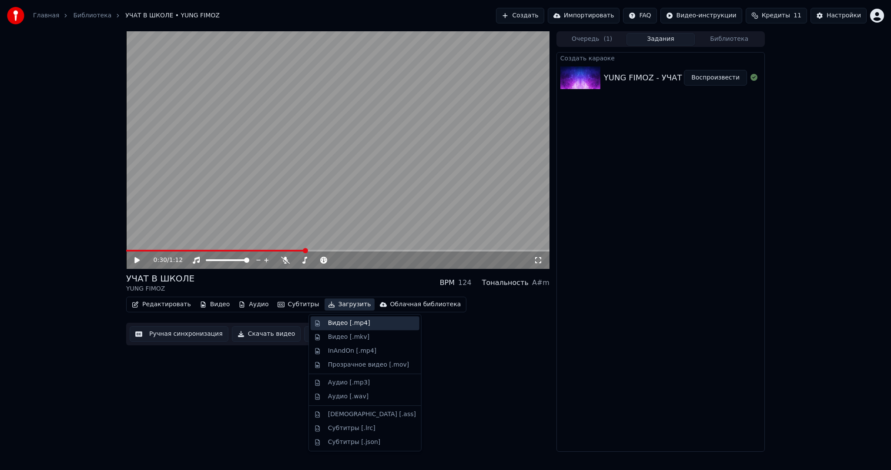
click at [335, 324] on div "Видео [.mp4]" at bounding box center [349, 323] width 42 height 9
click at [318, 201] on video at bounding box center [337, 150] width 423 height 238
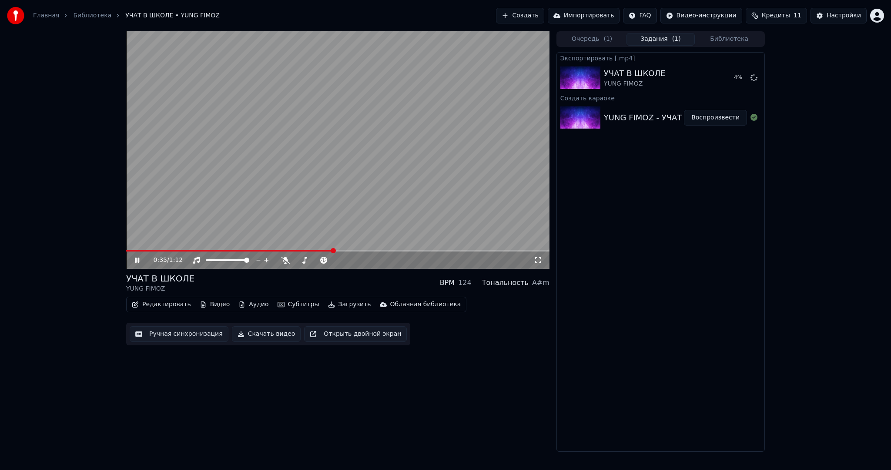
click at [404, 142] on video at bounding box center [337, 150] width 423 height 238
drag, startPoint x: 379, startPoint y: 124, endPoint x: 391, endPoint y: 146, distance: 25.1
click at [380, 144] on video at bounding box center [337, 150] width 423 height 238
drag, startPoint x: 496, startPoint y: 181, endPoint x: 459, endPoint y: 188, distance: 37.5
click at [486, 184] on video at bounding box center [337, 150] width 423 height 238
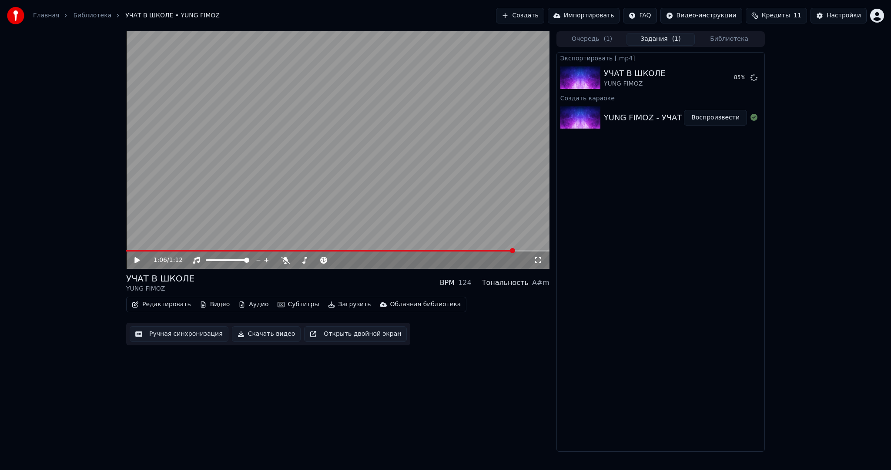
click at [434, 189] on video at bounding box center [337, 150] width 423 height 238
click at [435, 181] on video at bounding box center [337, 150] width 423 height 238
click at [403, 154] on video at bounding box center [337, 150] width 423 height 238
click at [397, 153] on video at bounding box center [337, 150] width 423 height 238
click at [400, 161] on video at bounding box center [337, 150] width 423 height 238
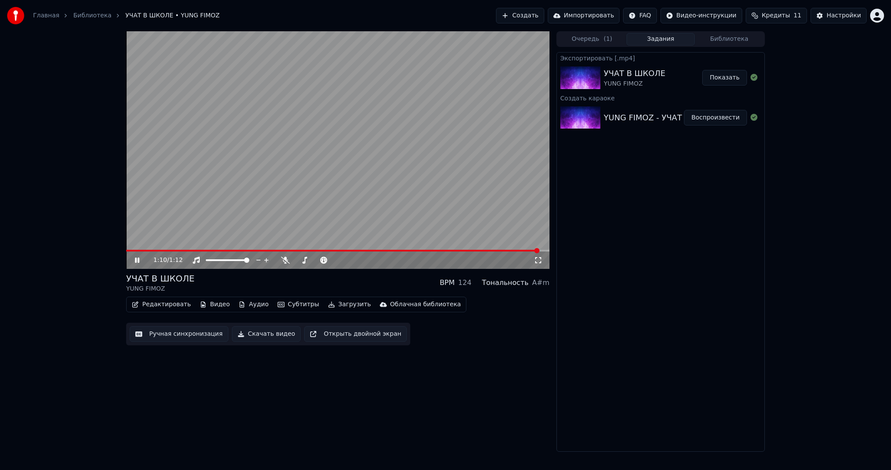
click at [417, 144] on video at bounding box center [337, 150] width 423 height 238
click at [374, 164] on video at bounding box center [337, 150] width 423 height 238
click at [243, 184] on video at bounding box center [337, 150] width 423 height 238
click at [722, 77] on button "Показать" at bounding box center [724, 78] width 45 height 16
click at [196, 334] on button "Ручная синхронизация" at bounding box center [179, 335] width 99 height 16
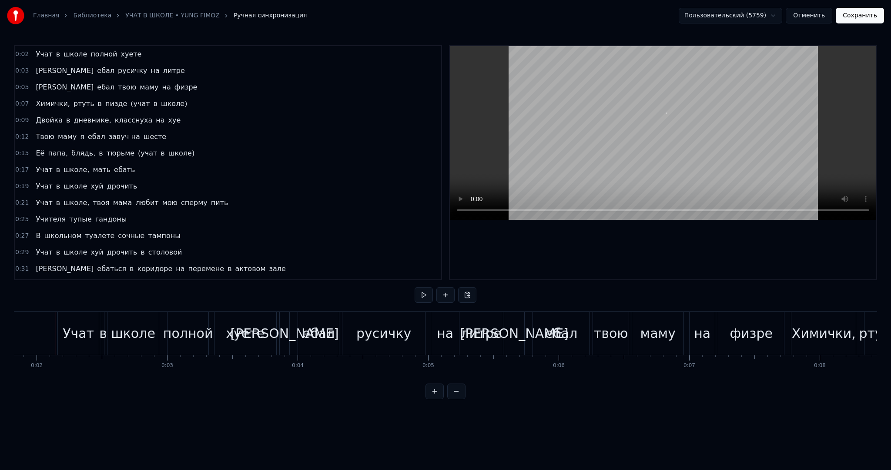
scroll to position [0, 236]
click at [419, 301] on button at bounding box center [423, 295] width 18 height 16
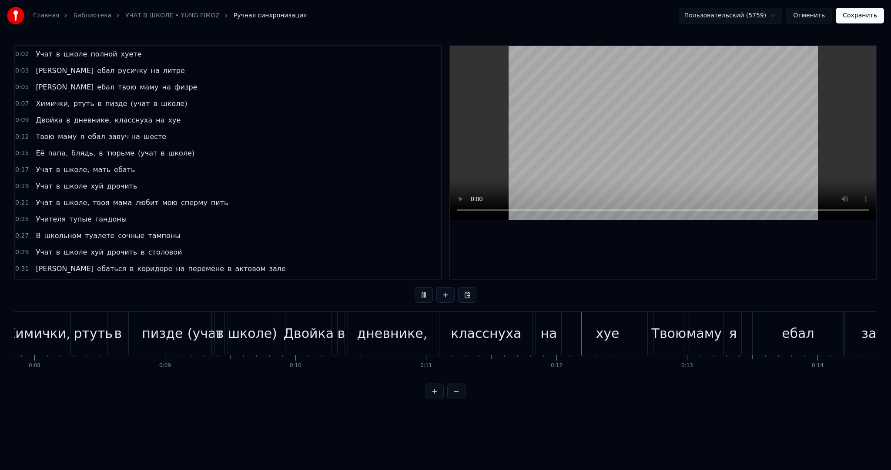
click at [420, 301] on button at bounding box center [423, 295] width 18 height 16
click at [461, 317] on div "класснуха" at bounding box center [485, 333] width 93 height 43
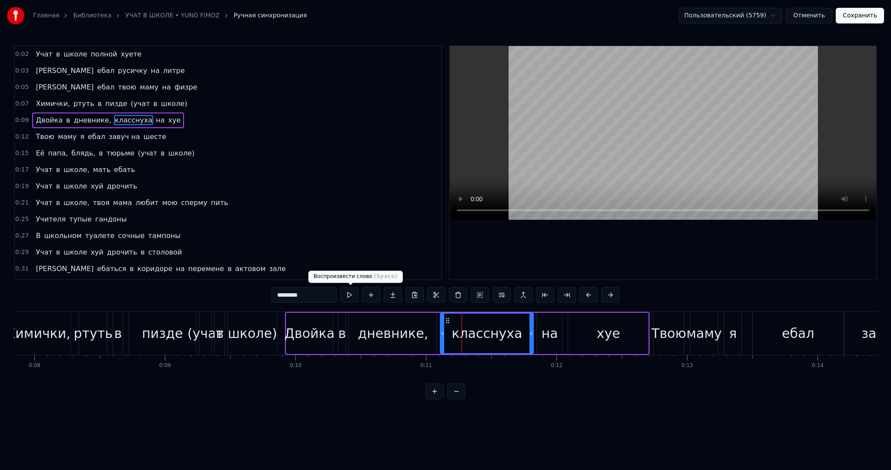
click at [355, 290] on button at bounding box center [349, 295] width 18 height 16
click at [354, 290] on button at bounding box center [349, 295] width 18 height 16
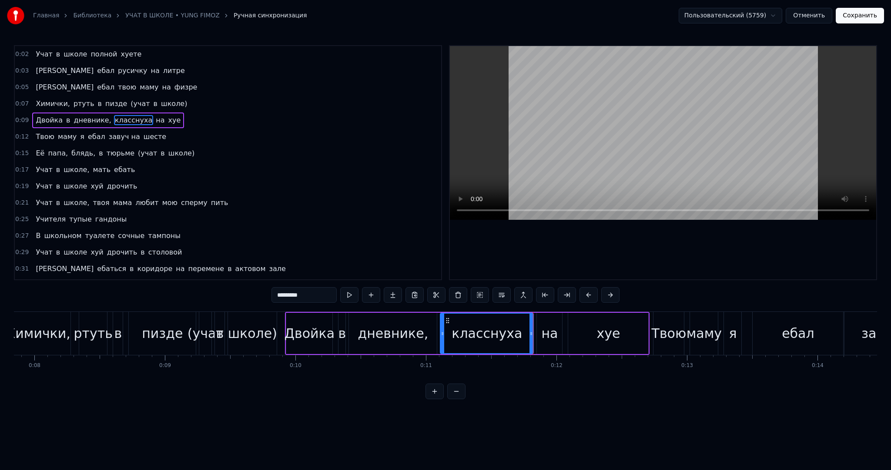
click at [354, 290] on button at bounding box center [349, 295] width 18 height 16
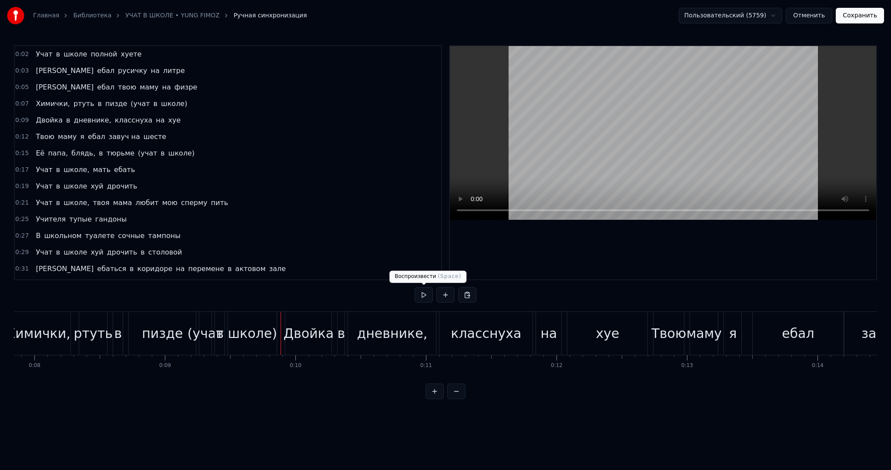
click at [418, 296] on button at bounding box center [423, 295] width 18 height 16
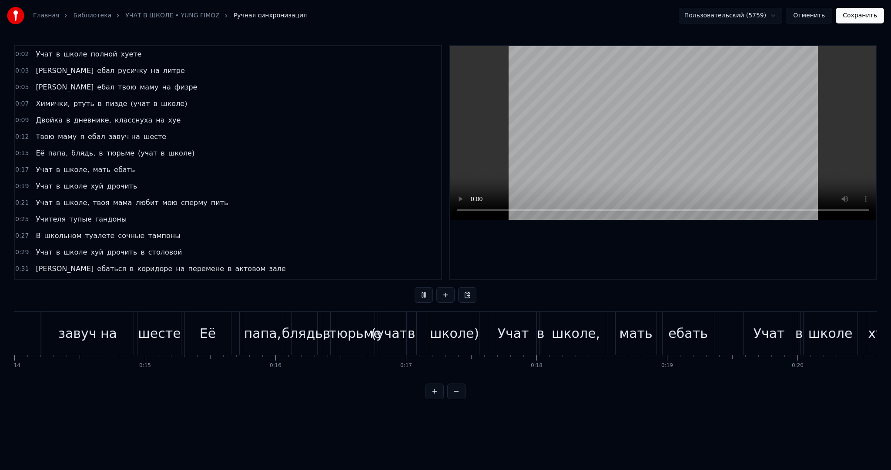
click at [420, 296] on button at bounding box center [423, 295] width 18 height 16
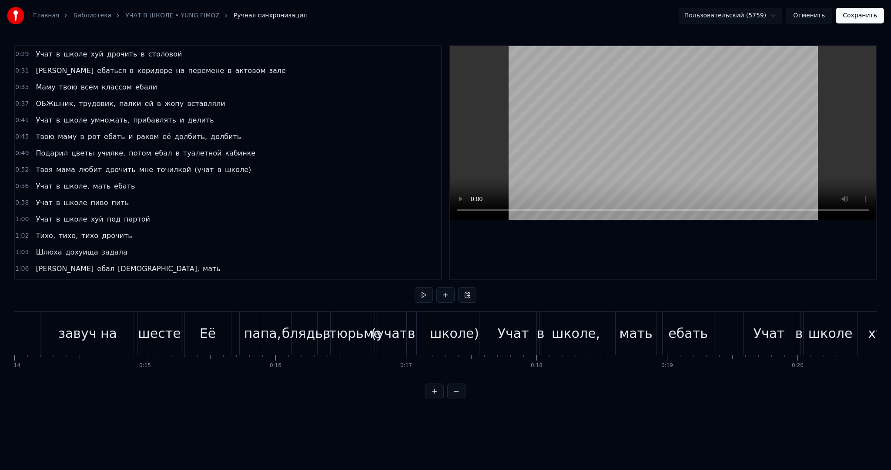
scroll to position [0, 0]
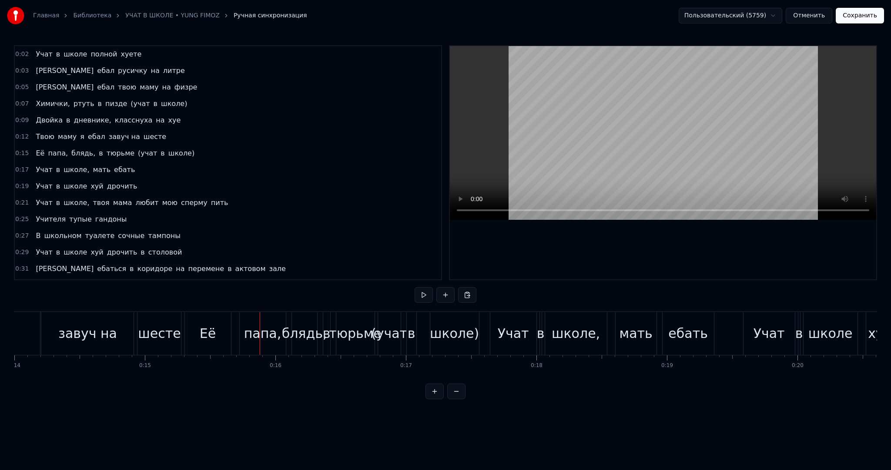
click at [846, 17] on button "Сохранить" at bounding box center [859, 16] width 48 height 16
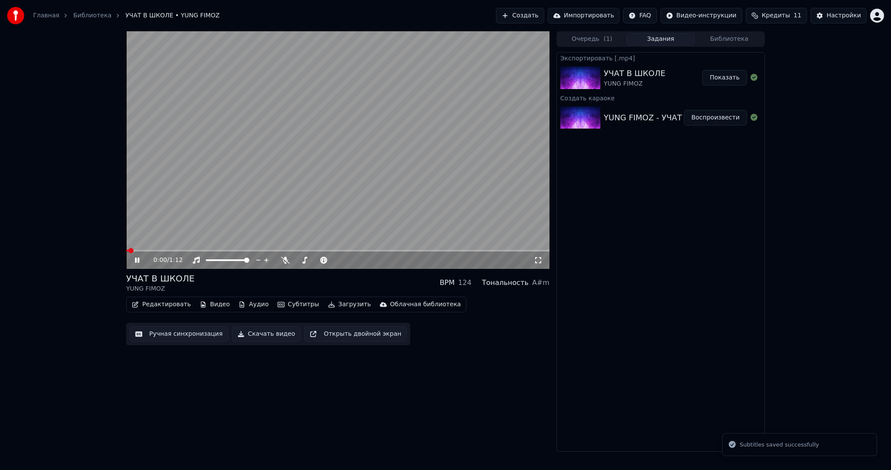
drag, startPoint x: 389, startPoint y: 136, endPoint x: 402, endPoint y: 151, distance: 20.0
click at [388, 137] on video at bounding box center [337, 150] width 423 height 238
